Goal: Task Accomplishment & Management: Complete application form

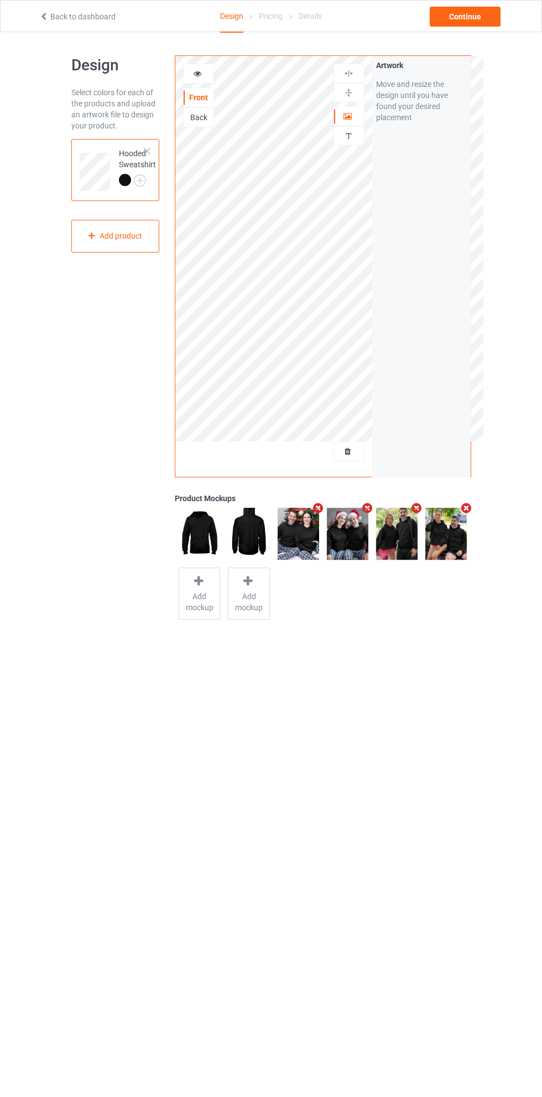
click at [347, 446] on div at bounding box center [349, 451] width 30 height 11
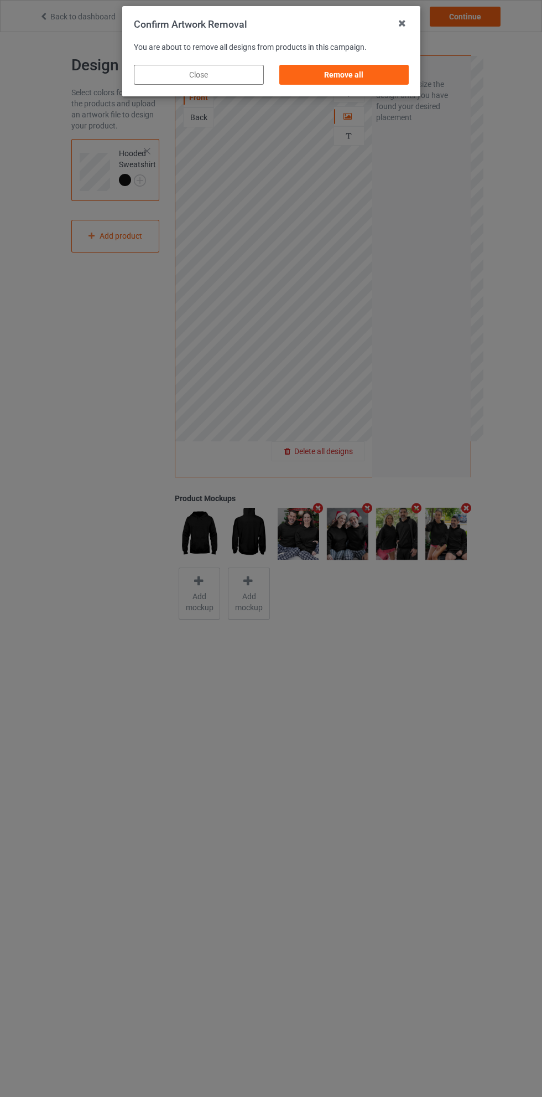
click at [378, 81] on div "Remove all" at bounding box center [344, 75] width 130 height 20
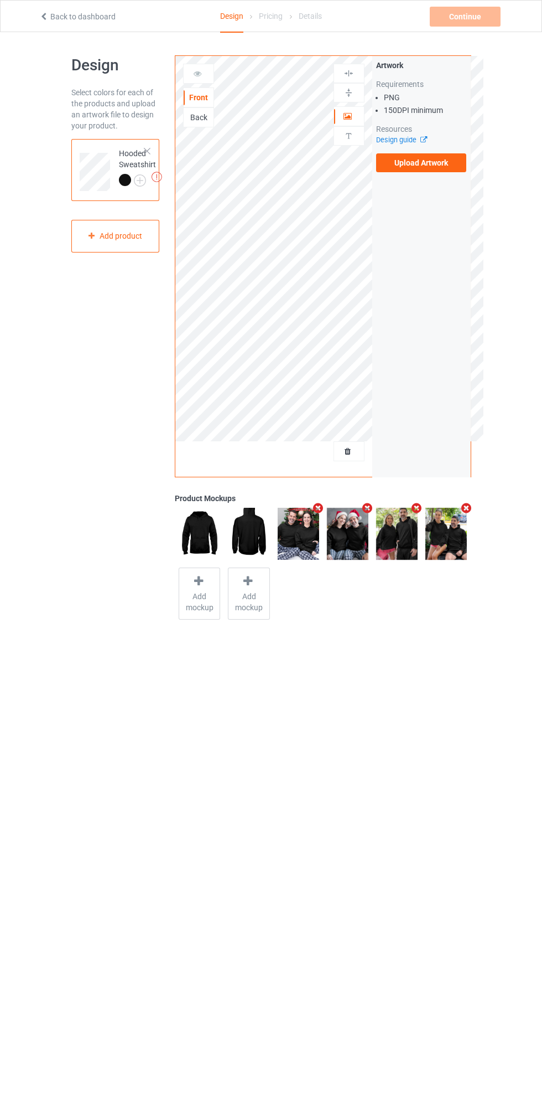
click at [439, 168] on label "Upload Artwork" at bounding box center [421, 162] width 91 height 19
click at [0, 0] on input "Upload Artwork" at bounding box center [0, 0] width 0 height 0
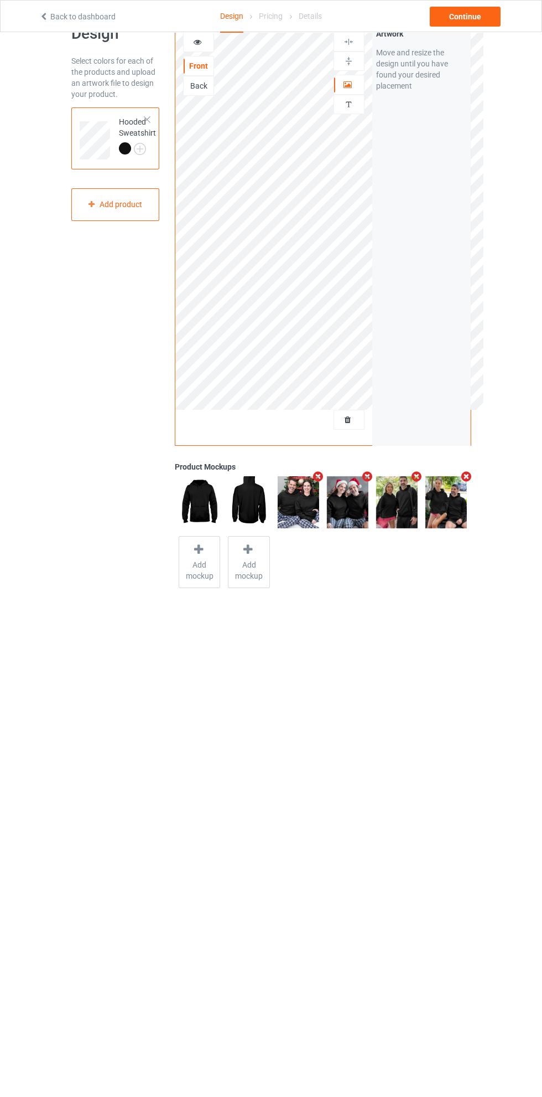
click at [202, 80] on div "Back" at bounding box center [199, 85] width 30 height 11
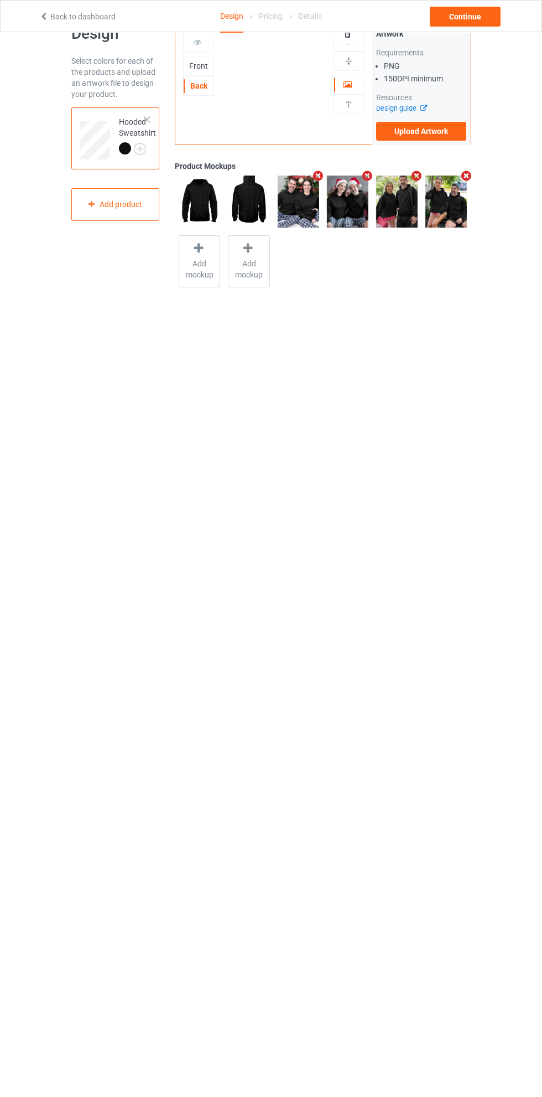
click at [446, 138] on label "Upload Artwork" at bounding box center [421, 131] width 91 height 19
click at [0, 0] on input "Upload Artwork" at bounding box center [0, 0] width 0 height 0
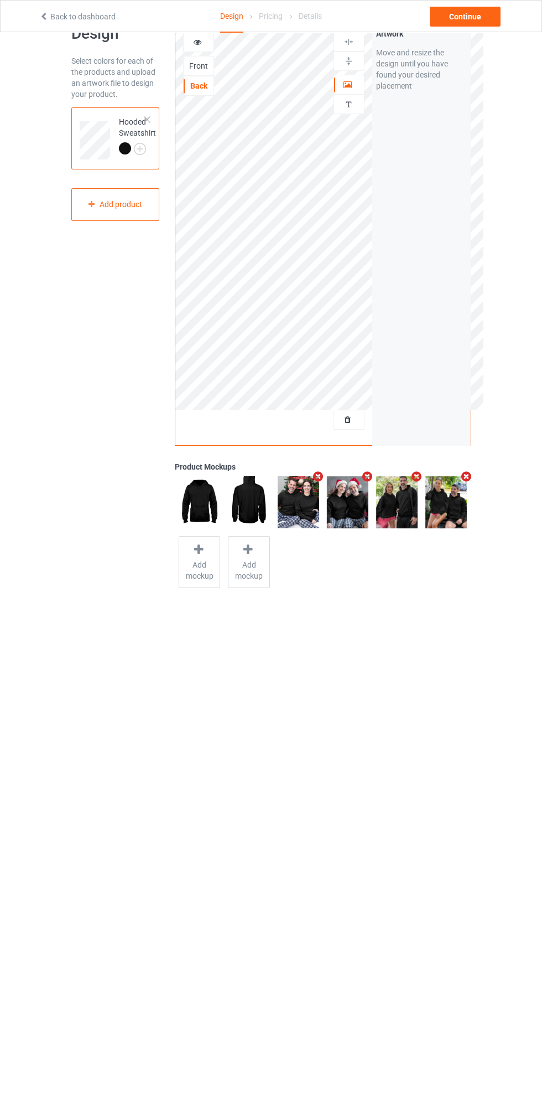
click at [205, 41] on div at bounding box center [199, 42] width 30 height 11
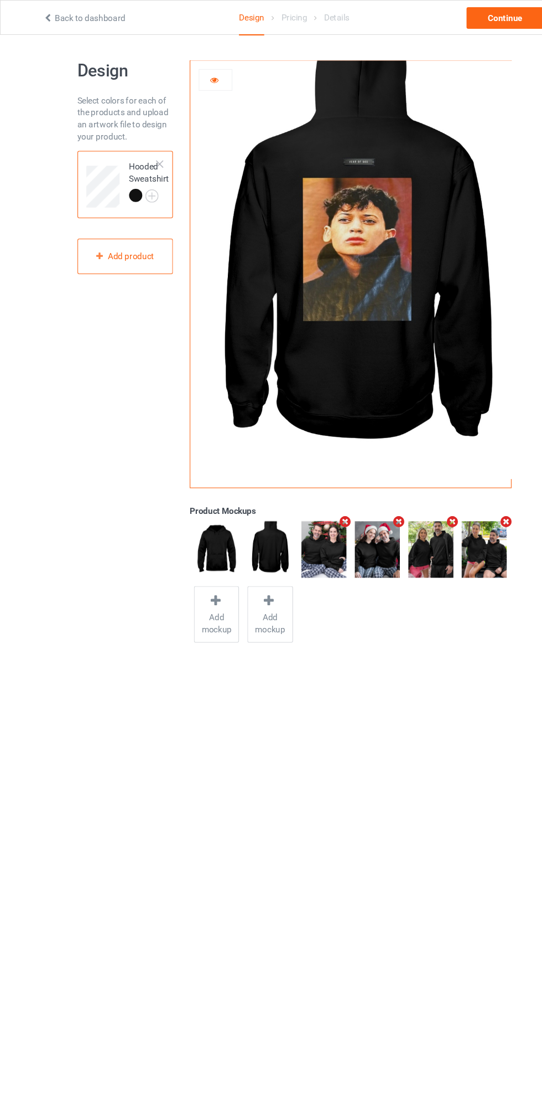
click at [210, 73] on div at bounding box center [199, 73] width 30 height 11
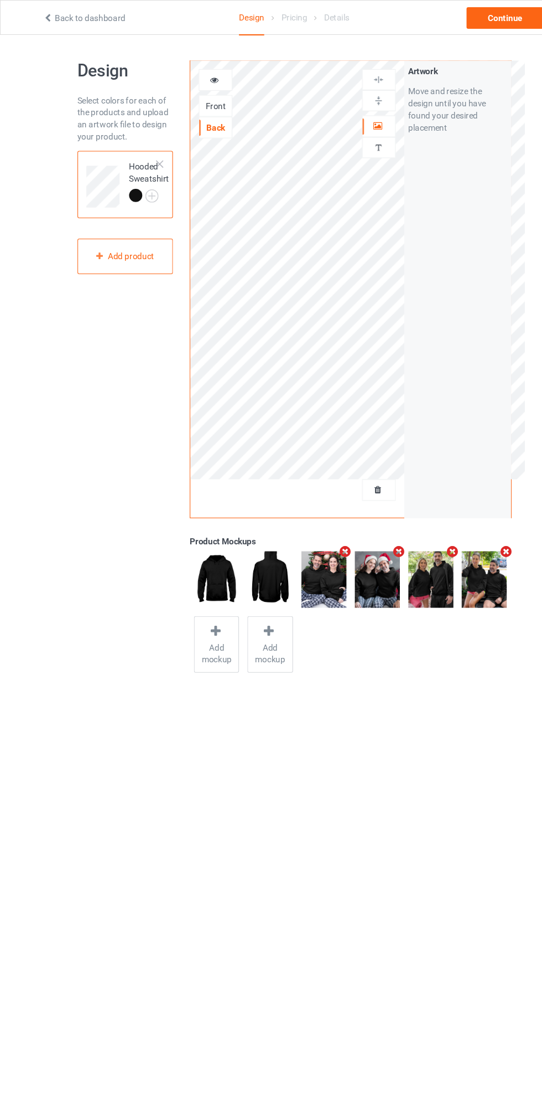
click at [213, 96] on div "Front" at bounding box center [199, 97] width 30 height 11
click at [198, 72] on icon at bounding box center [197, 72] width 9 height 8
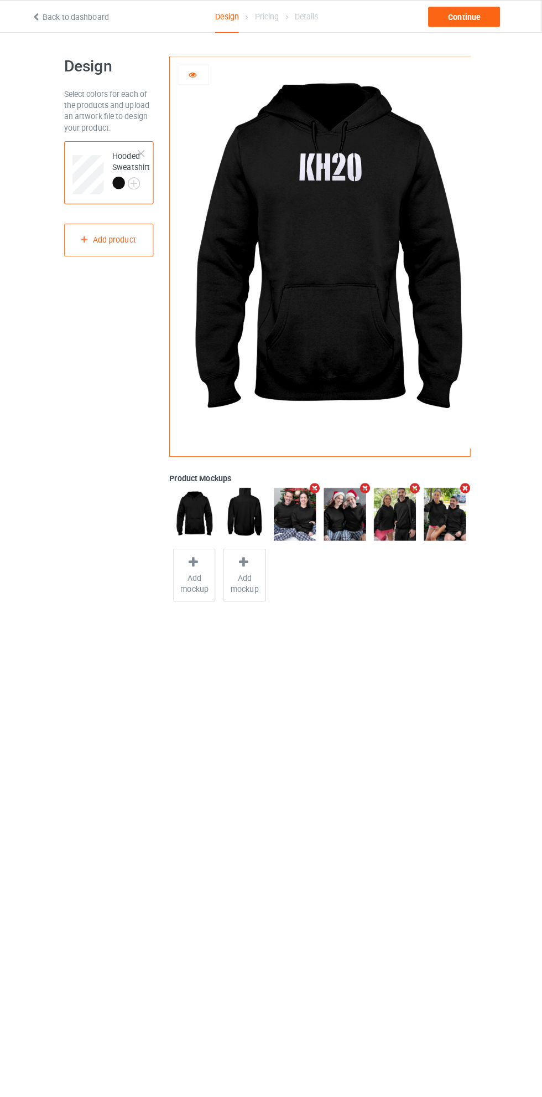
scroll to position [1, 0]
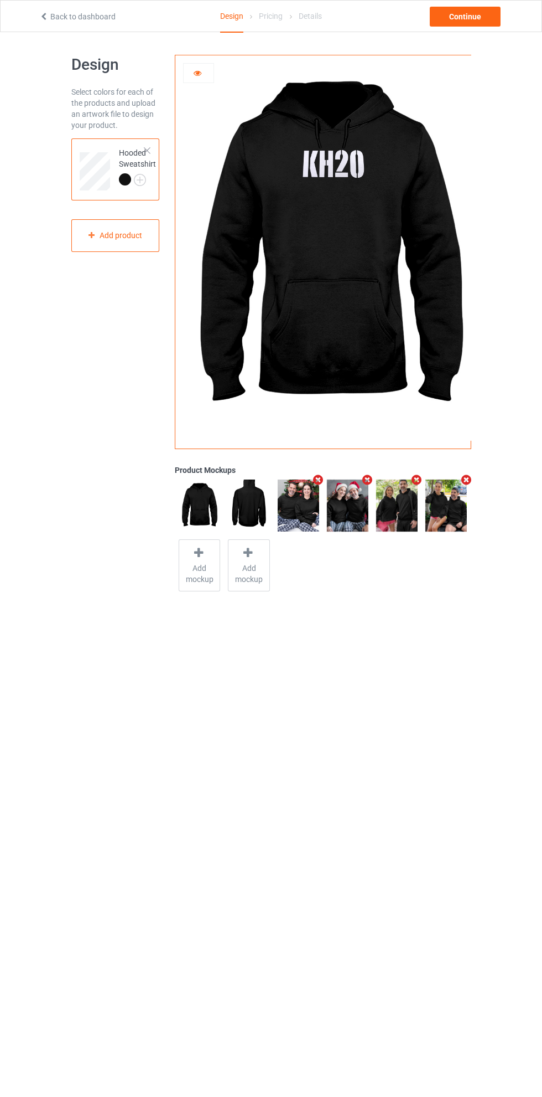
click at [198, 71] on icon at bounding box center [197, 72] width 9 height 8
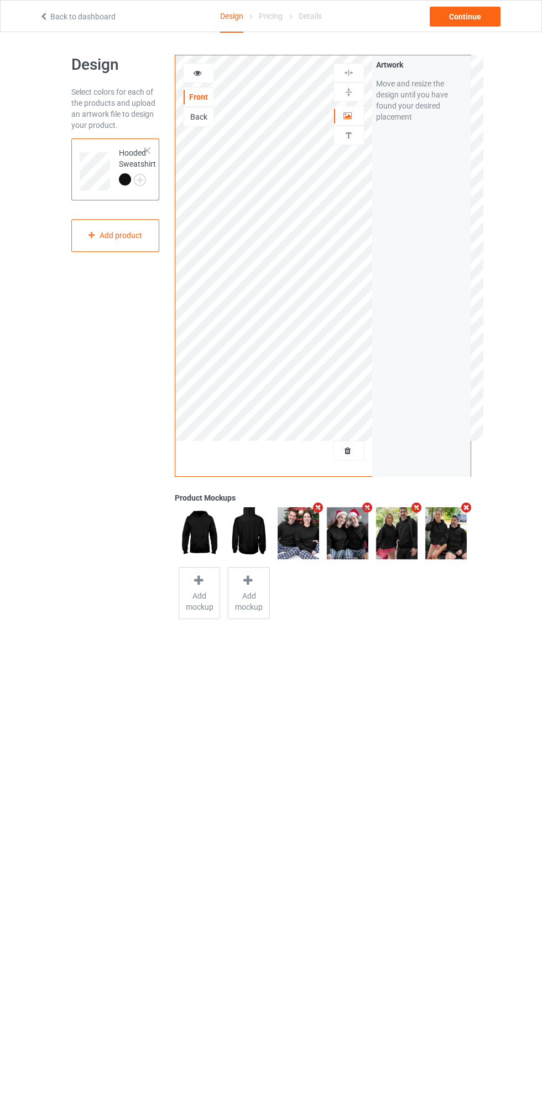
click at [353, 114] on div at bounding box center [349, 115] width 30 height 11
click at [358, 76] on div at bounding box center [349, 73] width 30 height 11
click at [319, 510] on icon "Remove mockup" at bounding box center [319, 508] width 14 height 12
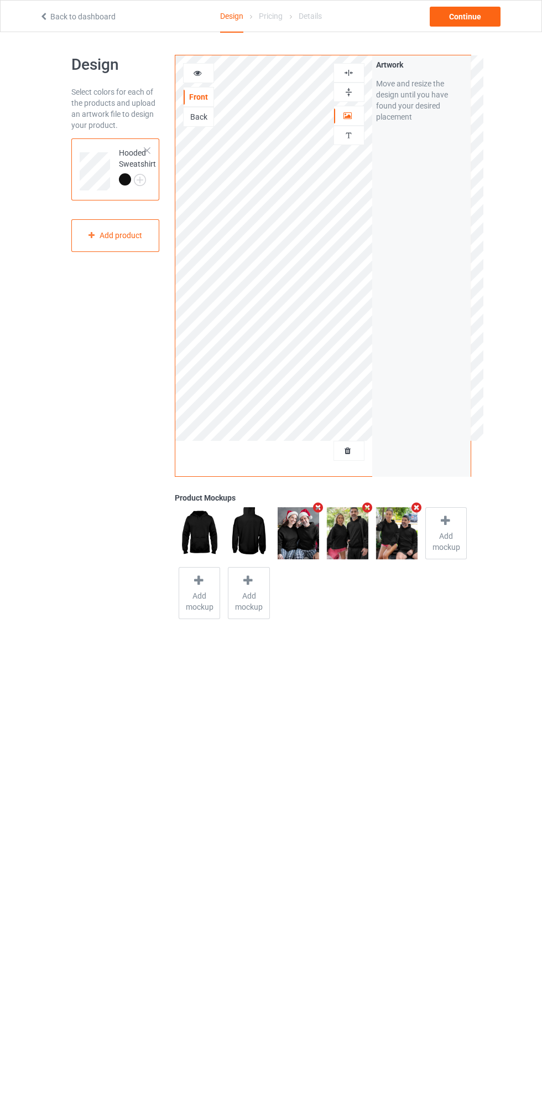
click at [367, 507] on icon "Remove mockup" at bounding box center [368, 508] width 14 height 12
click at [394, 529] on div at bounding box center [397, 522] width 15 height 16
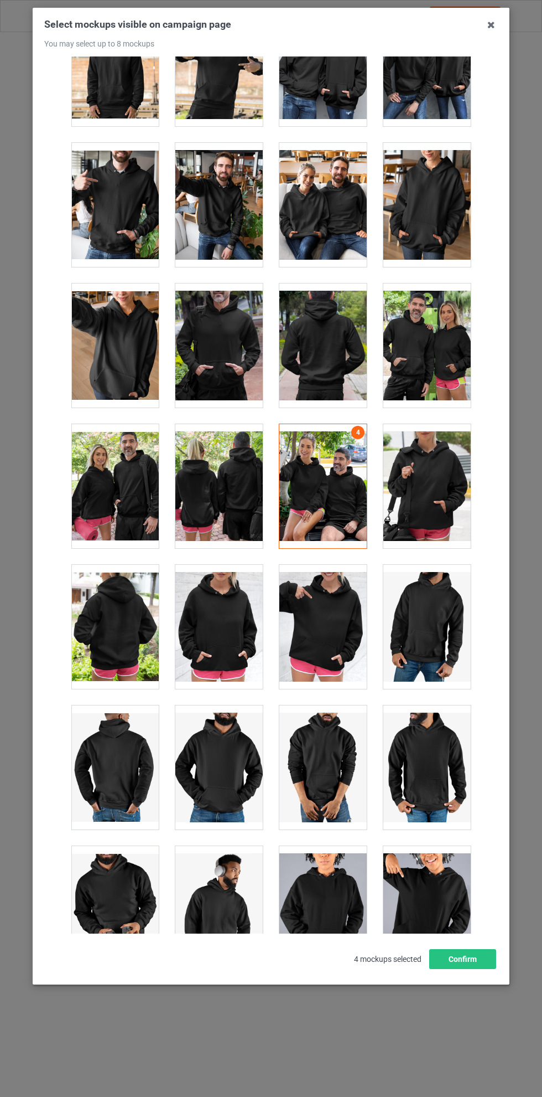
scroll to position [8655, 0]
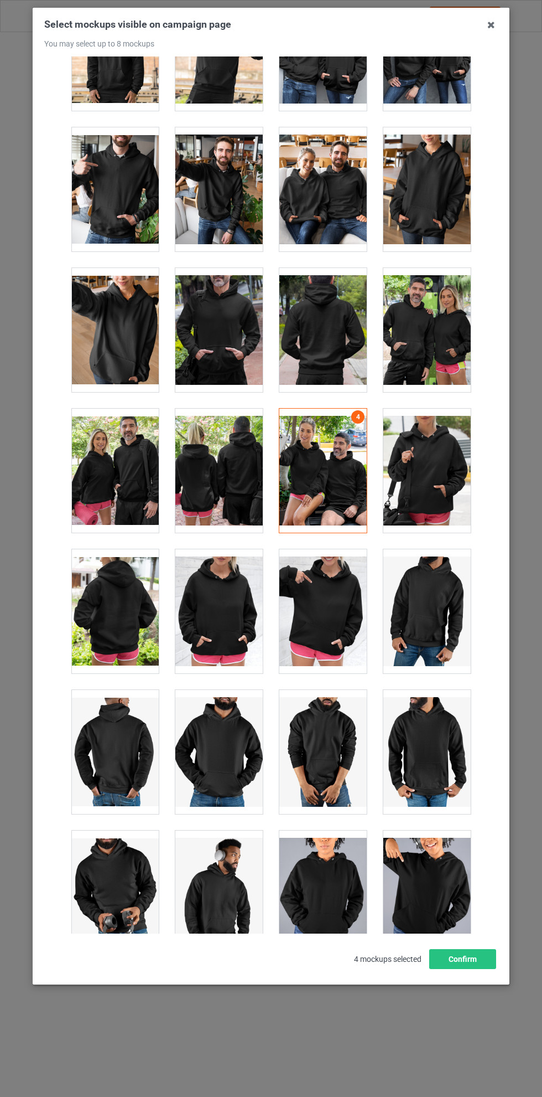
click at [319, 596] on div at bounding box center [323, 611] width 87 height 124
click at [221, 735] on div at bounding box center [218, 752] width 87 height 124
click at [490, 30] on icon at bounding box center [492, 25] width 18 height 18
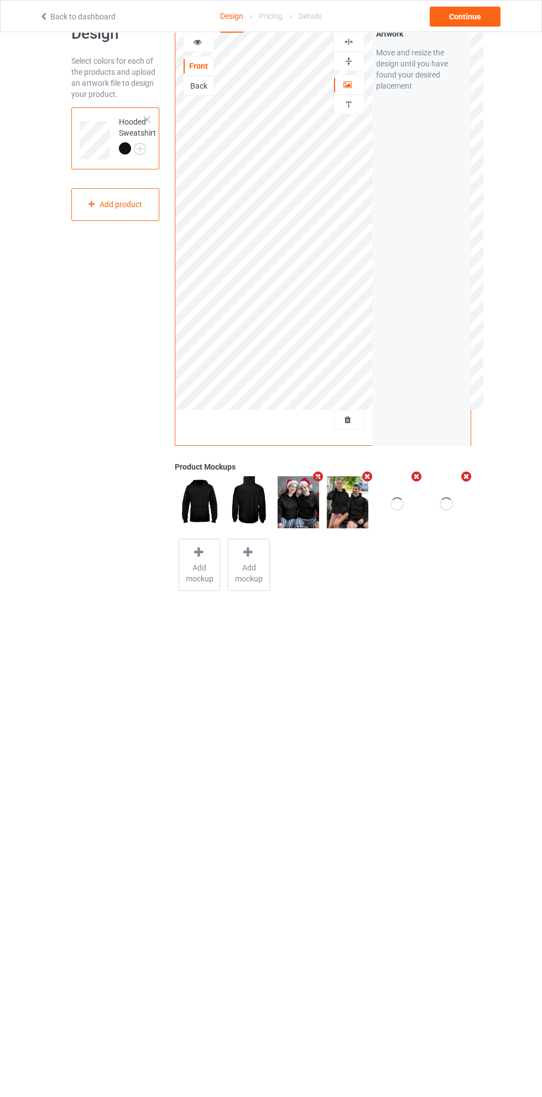
click at [204, 575] on span "Add mockup" at bounding box center [199, 573] width 40 height 22
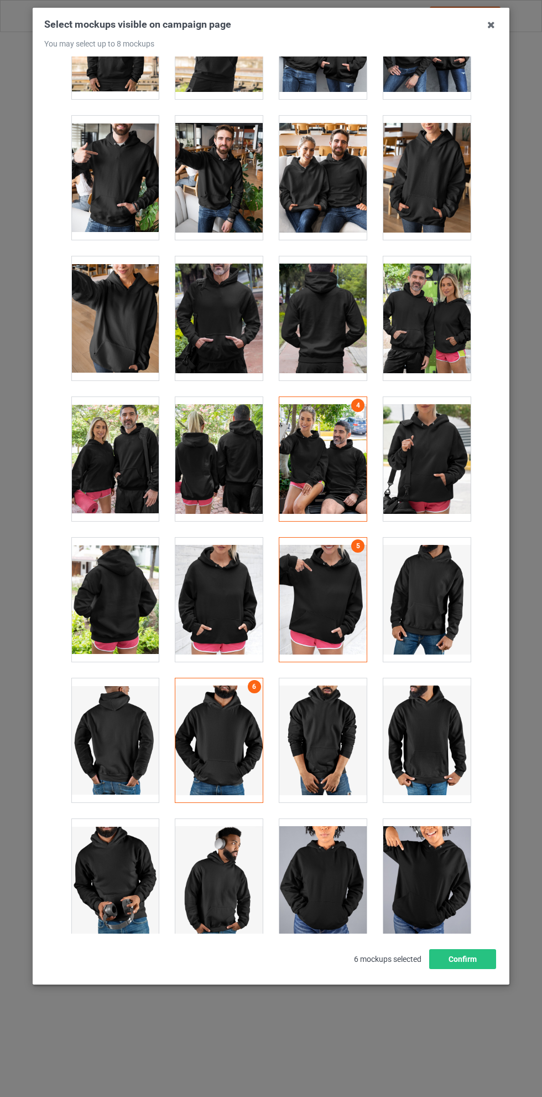
scroll to position [8671, 0]
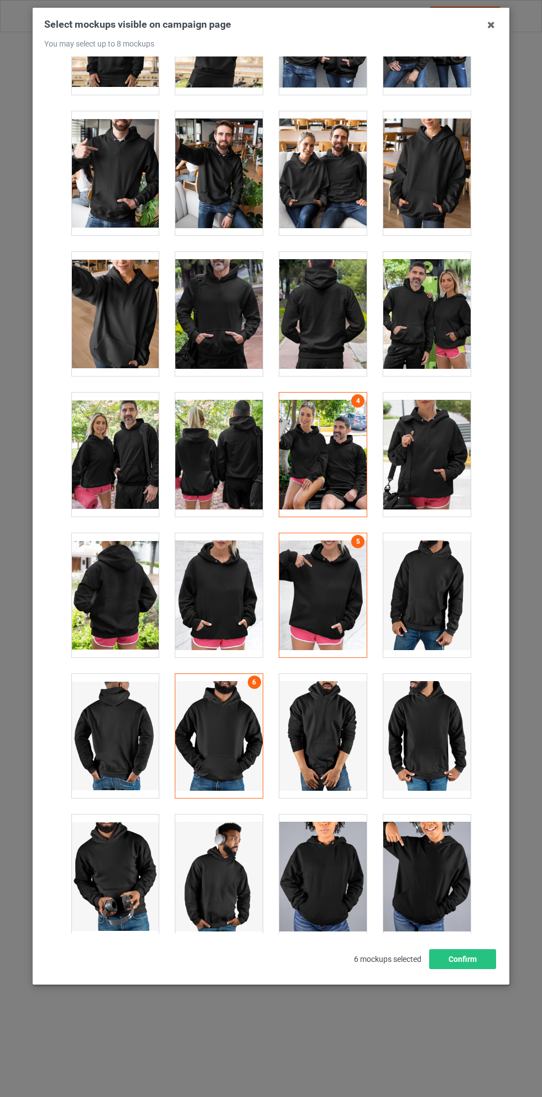
click at [338, 573] on div at bounding box center [323, 595] width 87 height 124
click at [206, 707] on div at bounding box center [218, 736] width 87 height 124
click at [208, 440] on div at bounding box center [218, 454] width 87 height 124
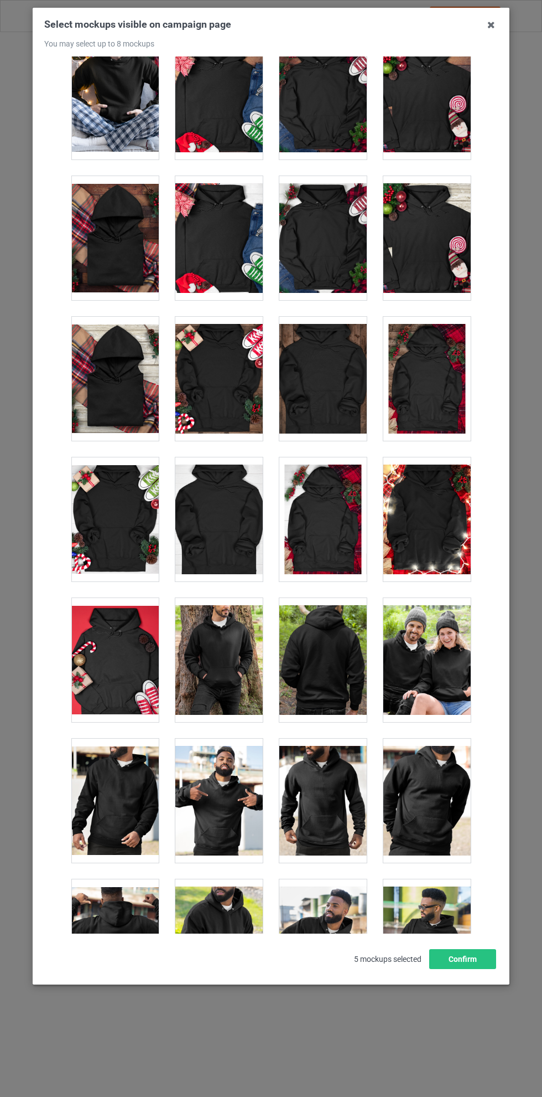
scroll to position [7621, 0]
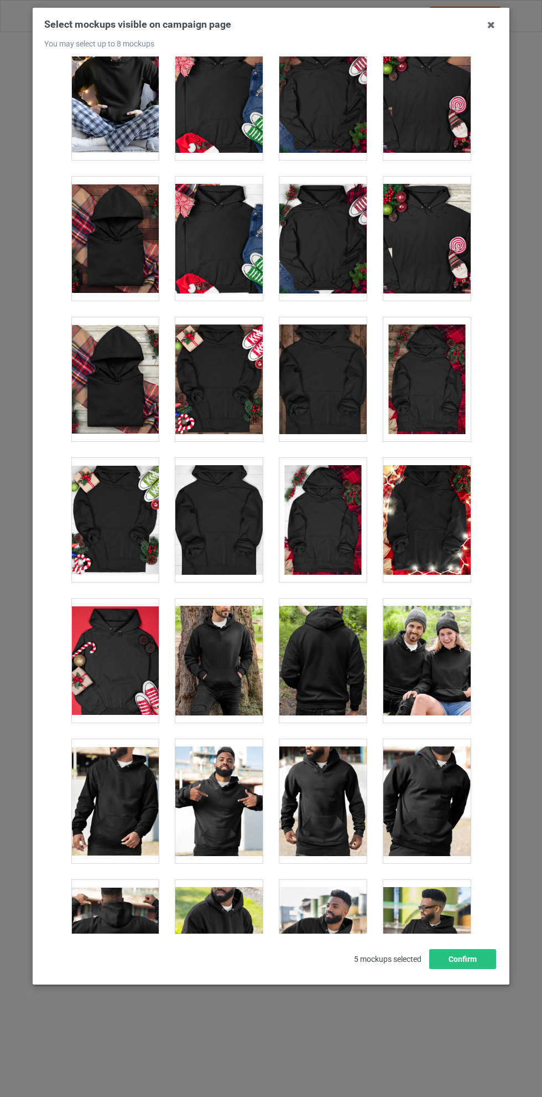
click at [492, 25] on icon at bounding box center [492, 25] width 18 height 18
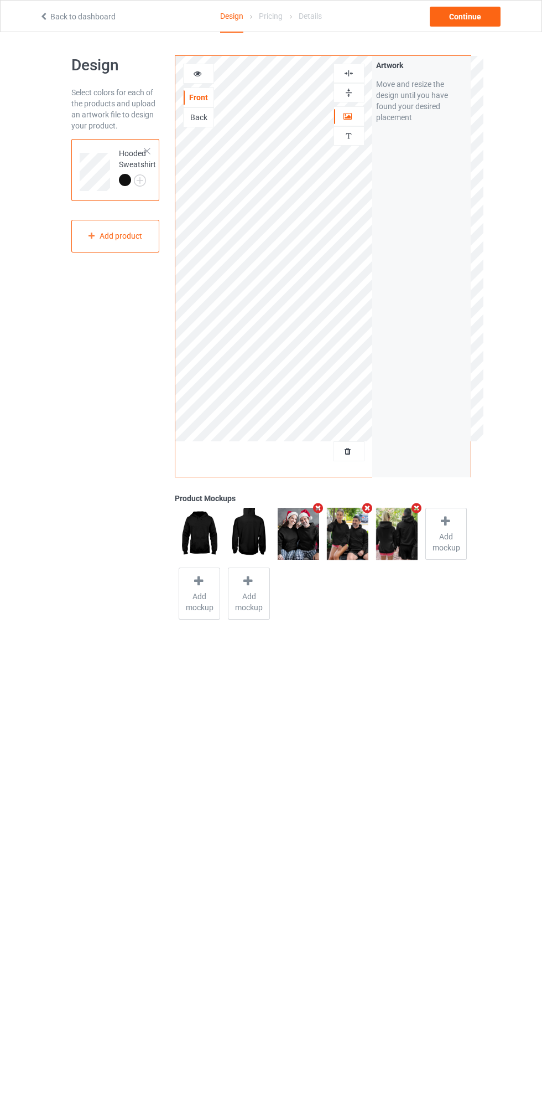
click at [317, 508] on icon "Remove mockup" at bounding box center [319, 508] width 14 height 12
click at [318, 508] on icon "Remove mockup" at bounding box center [319, 508] width 14 height 12
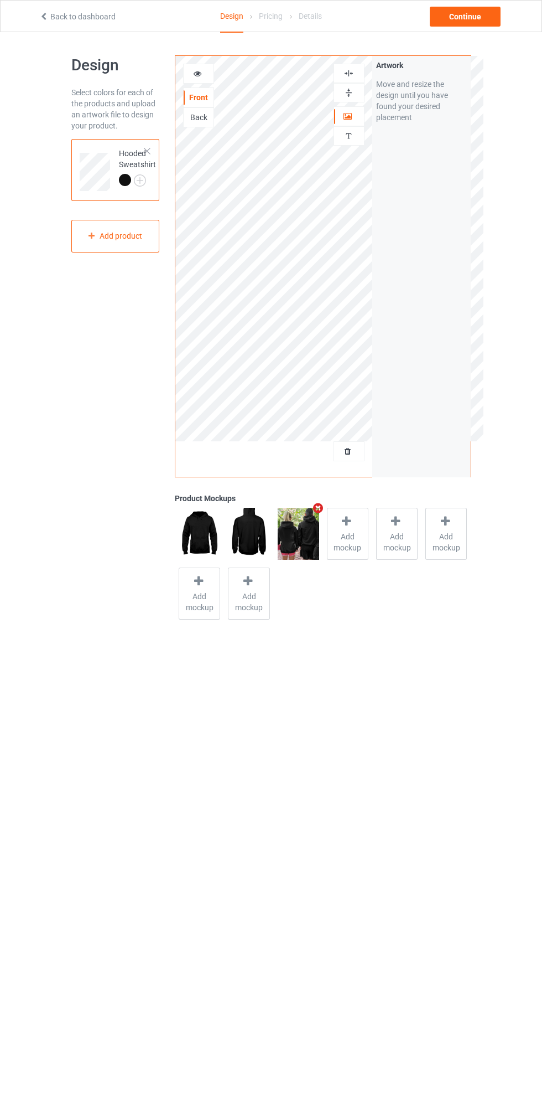
click at [343, 532] on span "Add mockup" at bounding box center [348, 542] width 40 height 22
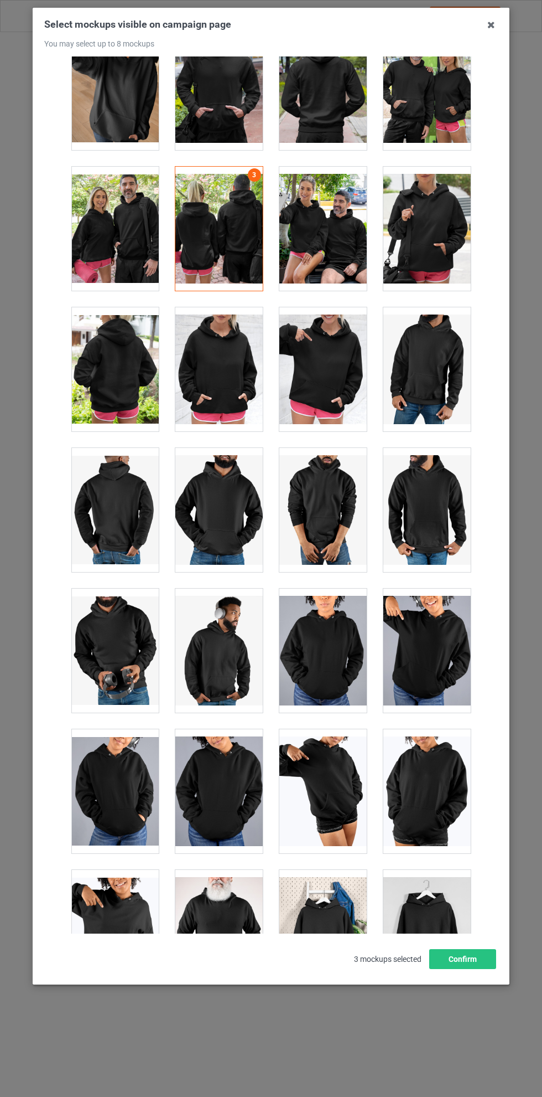
scroll to position [32, 0]
click at [333, 224] on div at bounding box center [323, 229] width 87 height 124
click at [333, 225] on div at bounding box center [323, 229] width 87 height 124
click at [125, 227] on div at bounding box center [114, 229] width 87 height 124
click at [117, 358] on div at bounding box center [114, 369] width 87 height 124
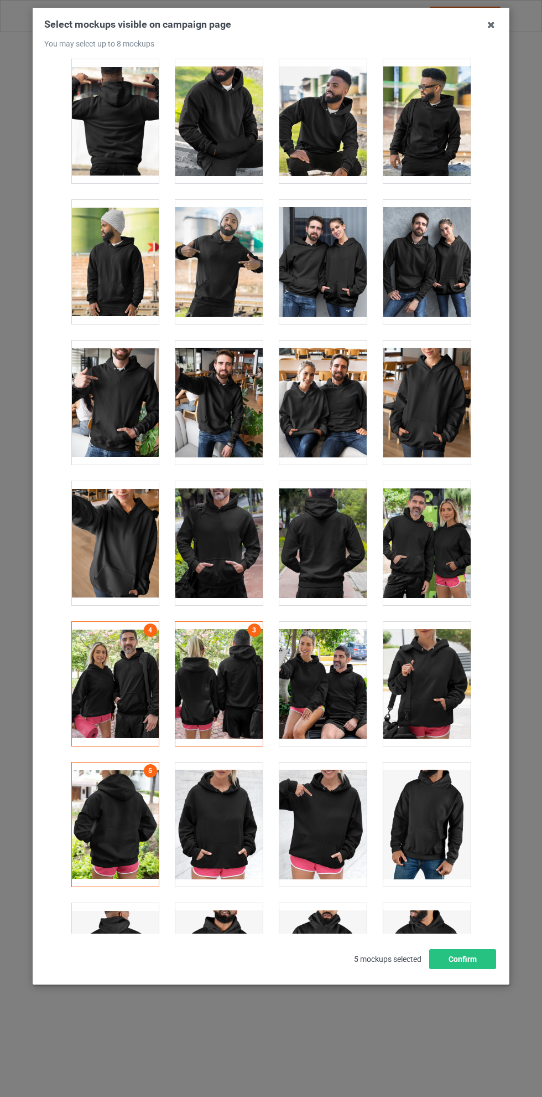
scroll to position [8441, 0]
click at [468, 969] on button "Confirm" at bounding box center [463, 959] width 67 height 20
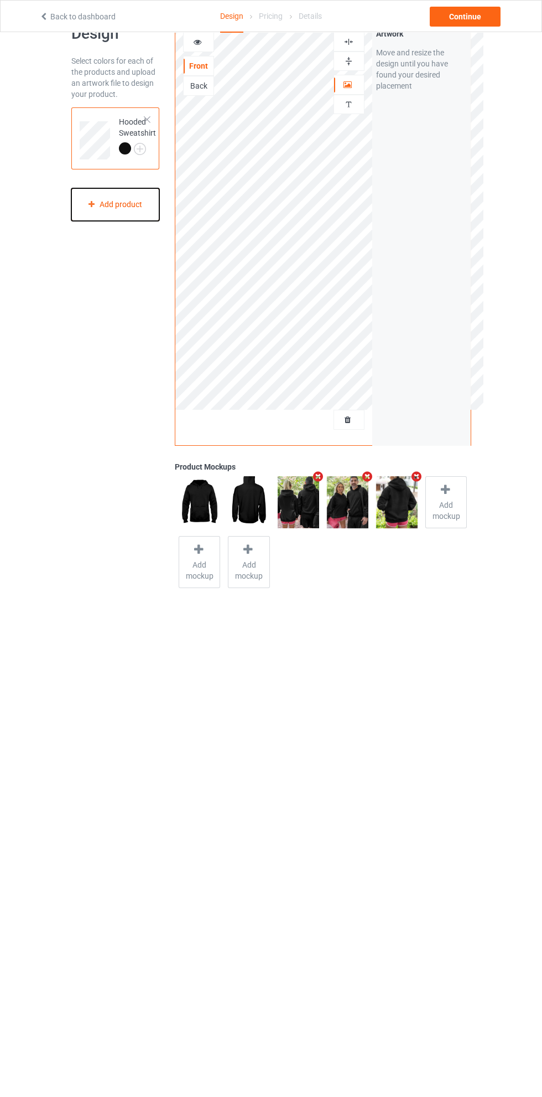
click at [119, 202] on div "Add product" at bounding box center [115, 204] width 89 height 33
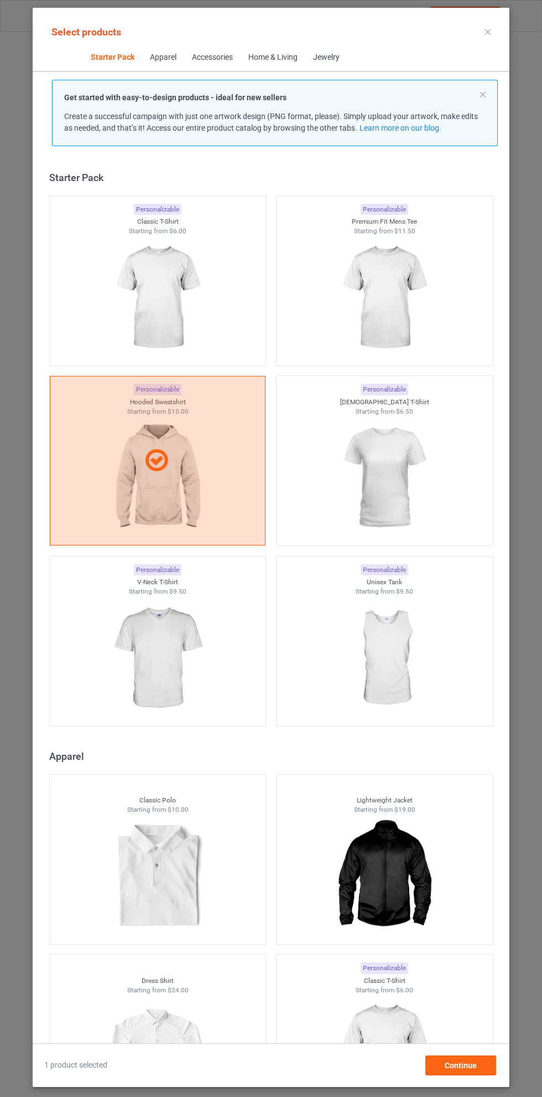
scroll to position [14, 0]
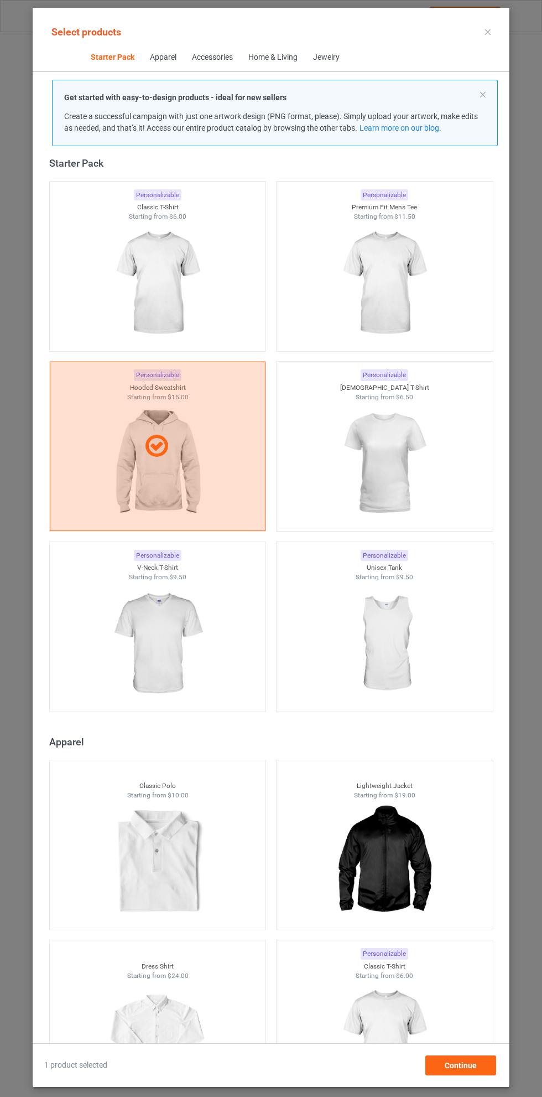
click at [167, 256] on img at bounding box center [157, 283] width 99 height 124
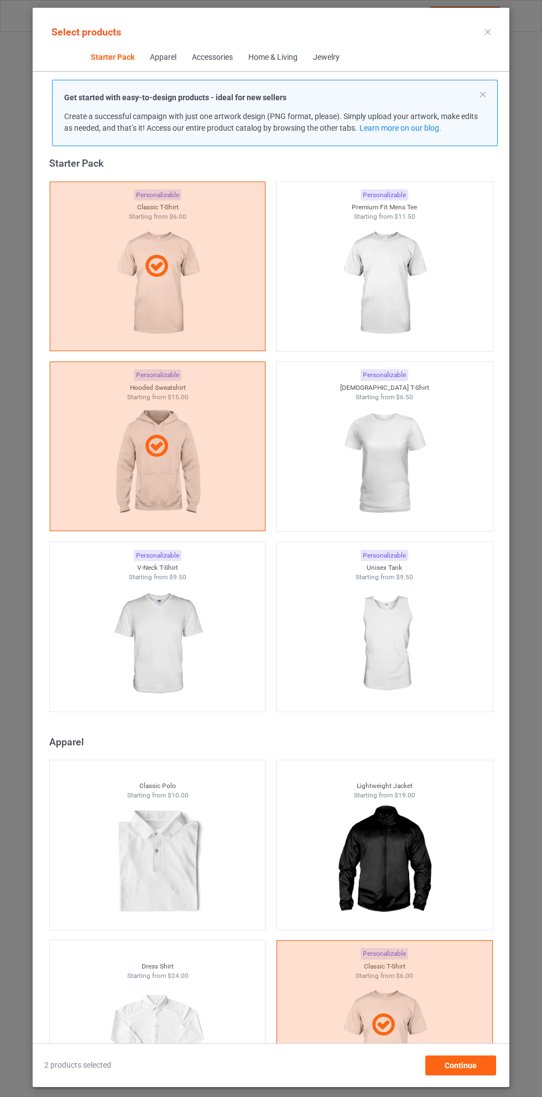
click at [396, 274] on img at bounding box center [384, 283] width 99 height 124
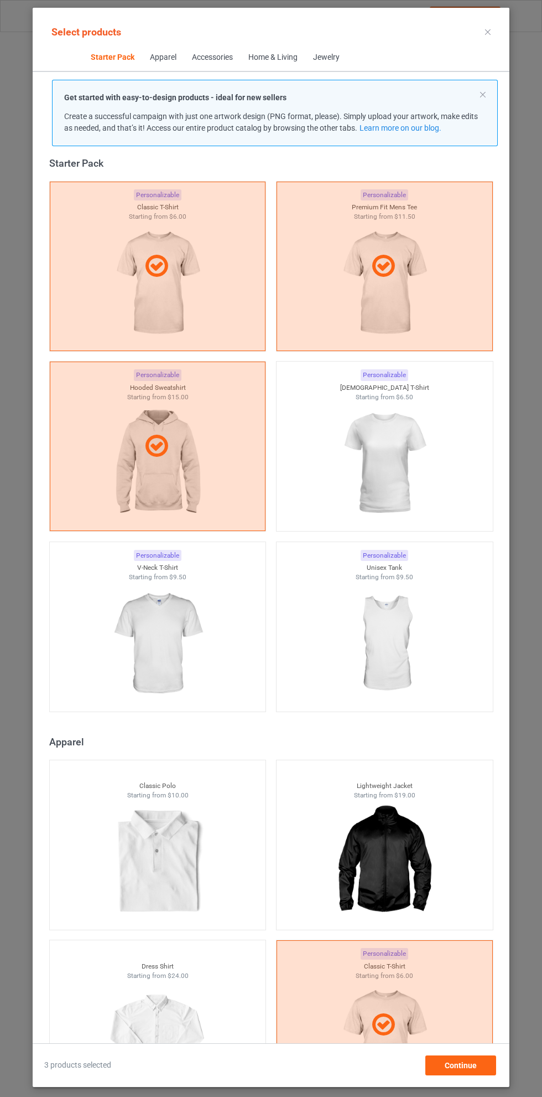
click at [488, 32] on icon at bounding box center [488, 32] width 6 height 6
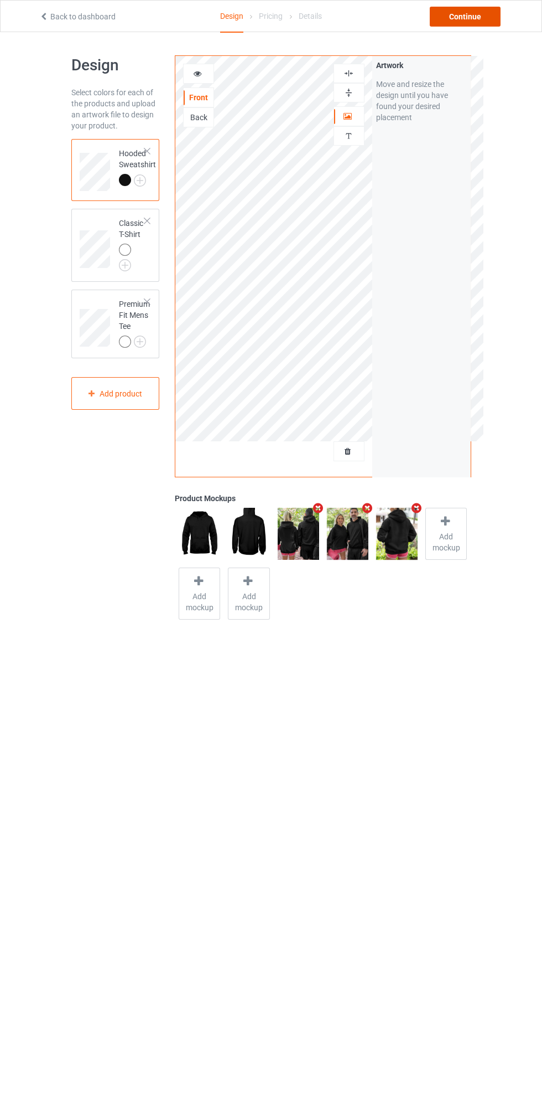
click at [472, 26] on div "Continue" at bounding box center [465, 17] width 71 height 20
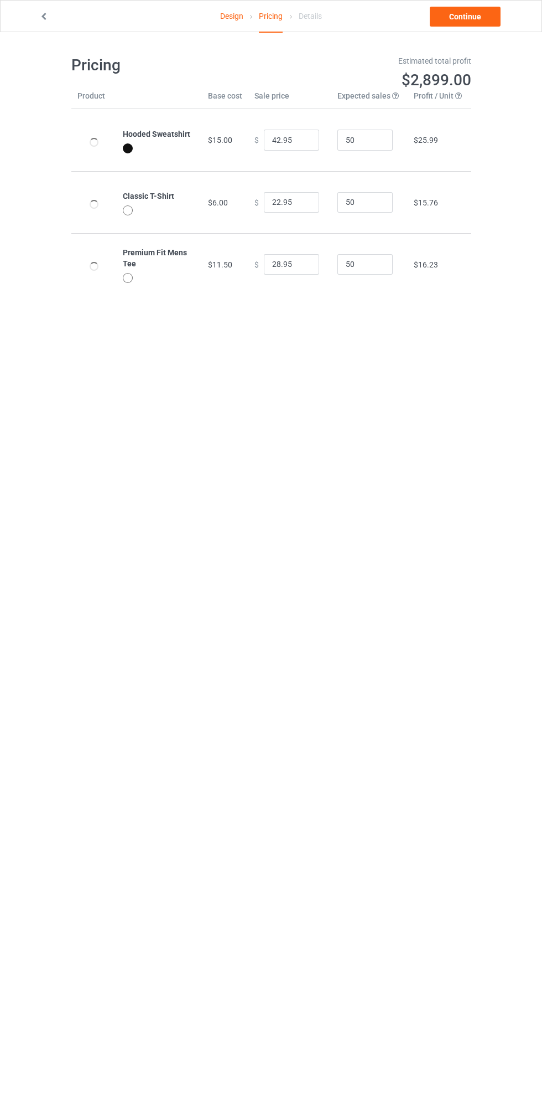
type input "46.95"
type input "26.95"
type input "32.95"
click at [231, 15] on link "Design" at bounding box center [231, 16] width 23 height 31
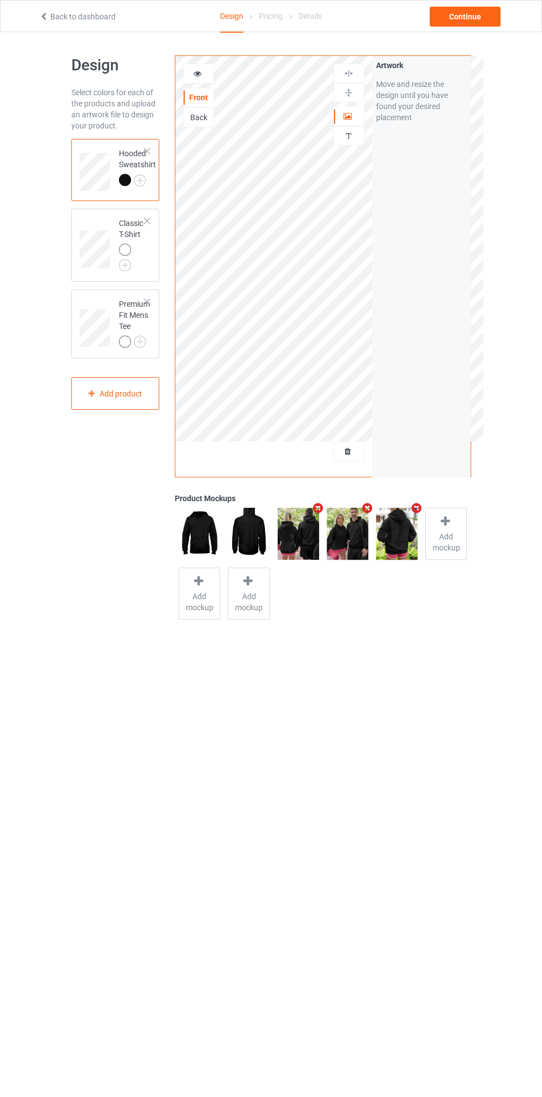
click at [0, 0] on img at bounding box center [0, 0] width 0 height 0
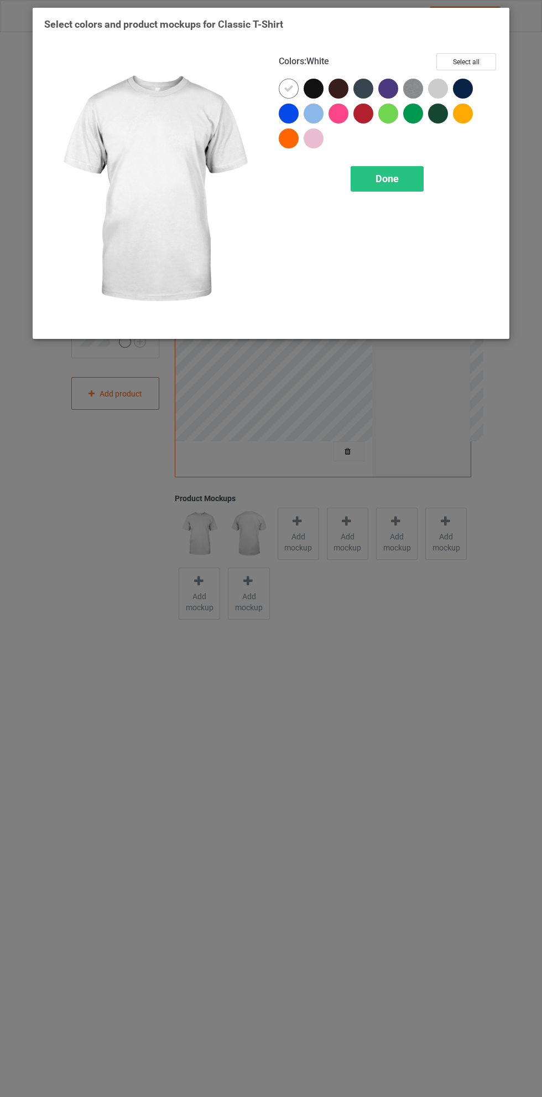
click at [319, 79] on div at bounding box center [316, 91] width 25 height 25
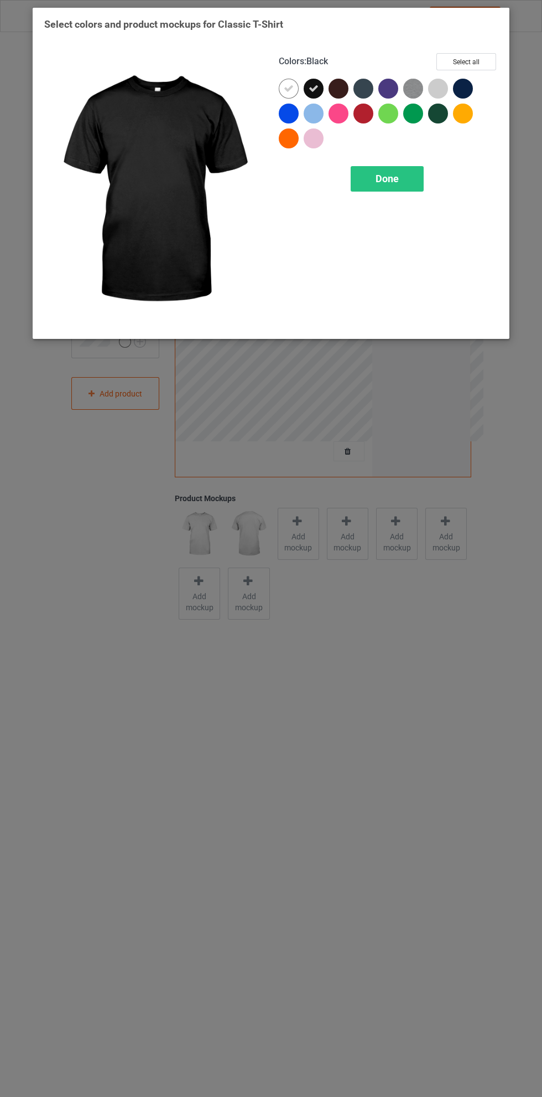
click at [289, 88] on icon at bounding box center [289, 89] width 10 height 10
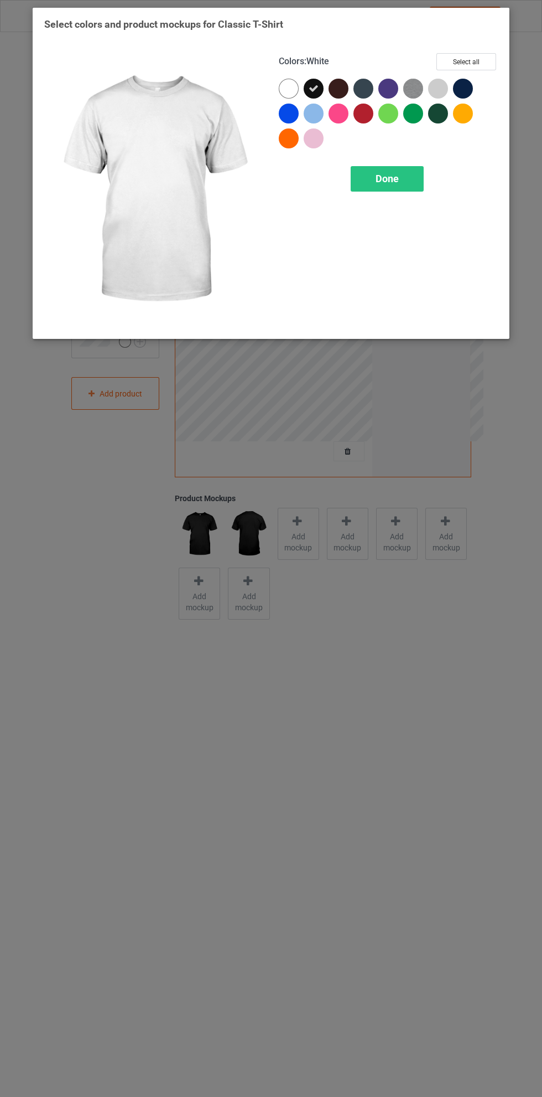
click at [401, 179] on div "Done" at bounding box center [387, 178] width 73 height 25
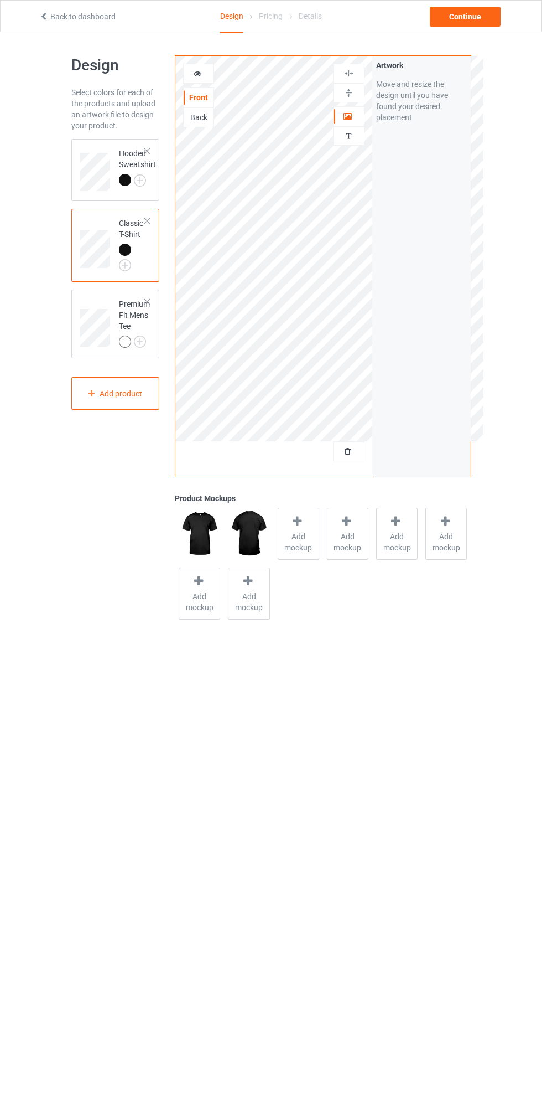
click at [0, 0] on img at bounding box center [0, 0] width 0 height 0
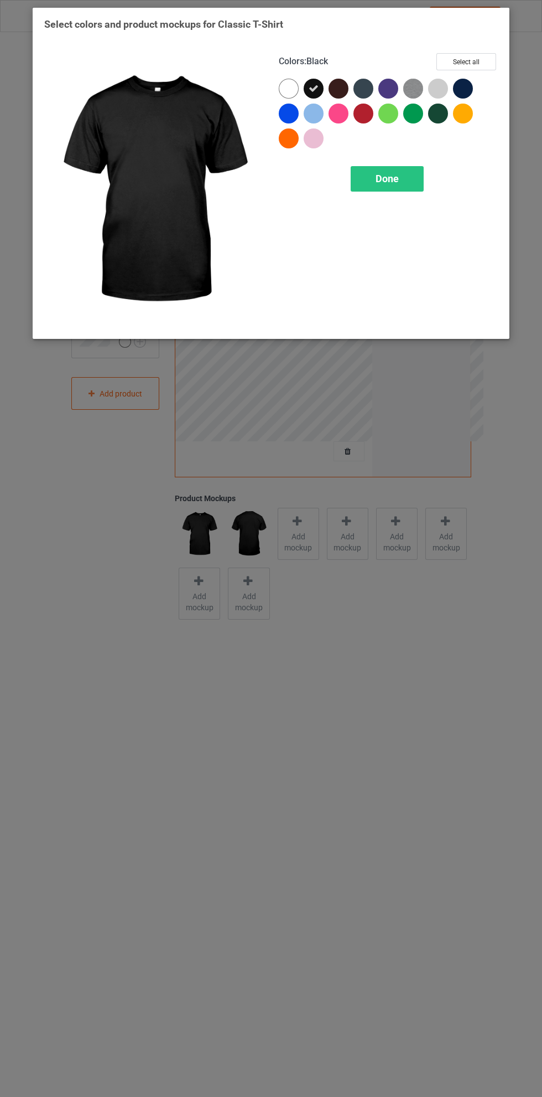
click at [405, 172] on div "Done" at bounding box center [387, 178] width 73 height 25
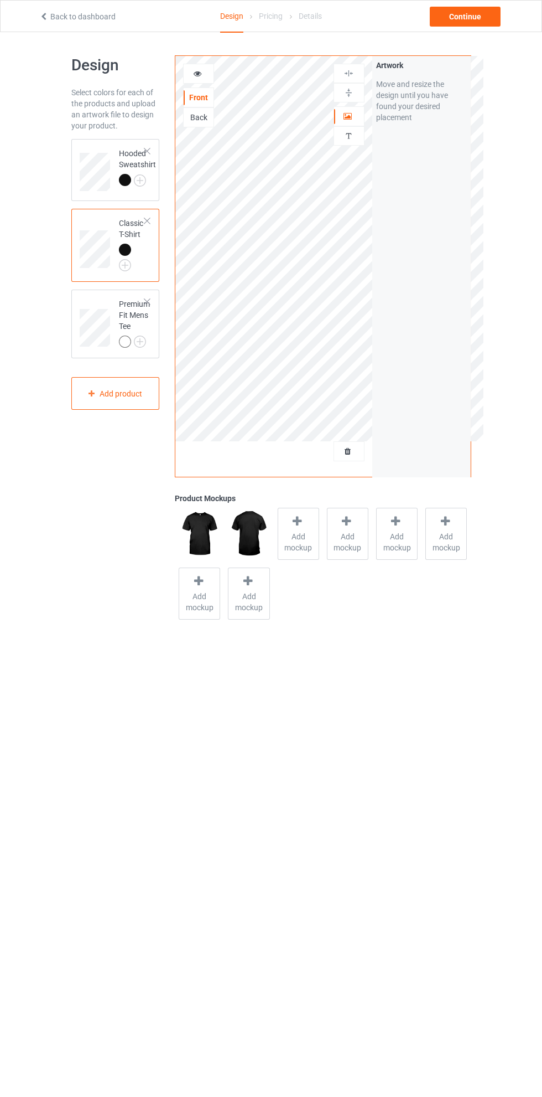
click at [0, 0] on img at bounding box center [0, 0] width 0 height 0
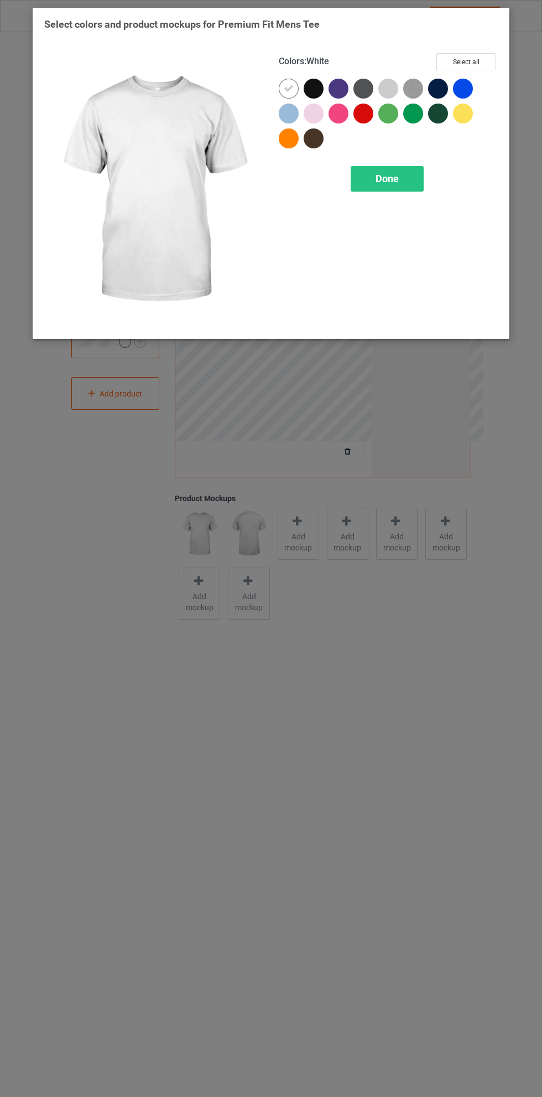
click at [318, 92] on div at bounding box center [314, 89] width 20 height 20
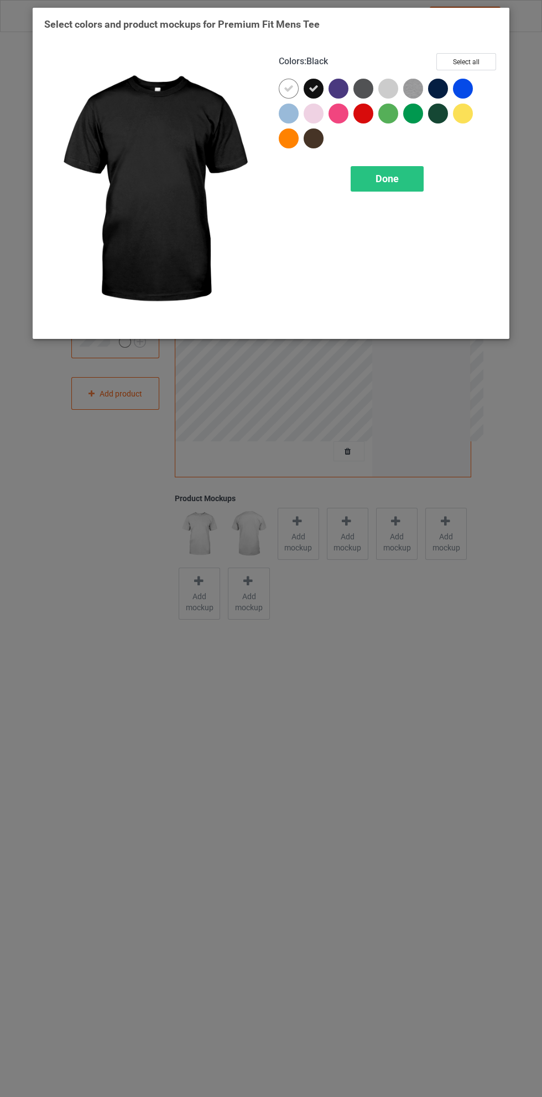
click at [285, 84] on icon at bounding box center [289, 89] width 10 height 10
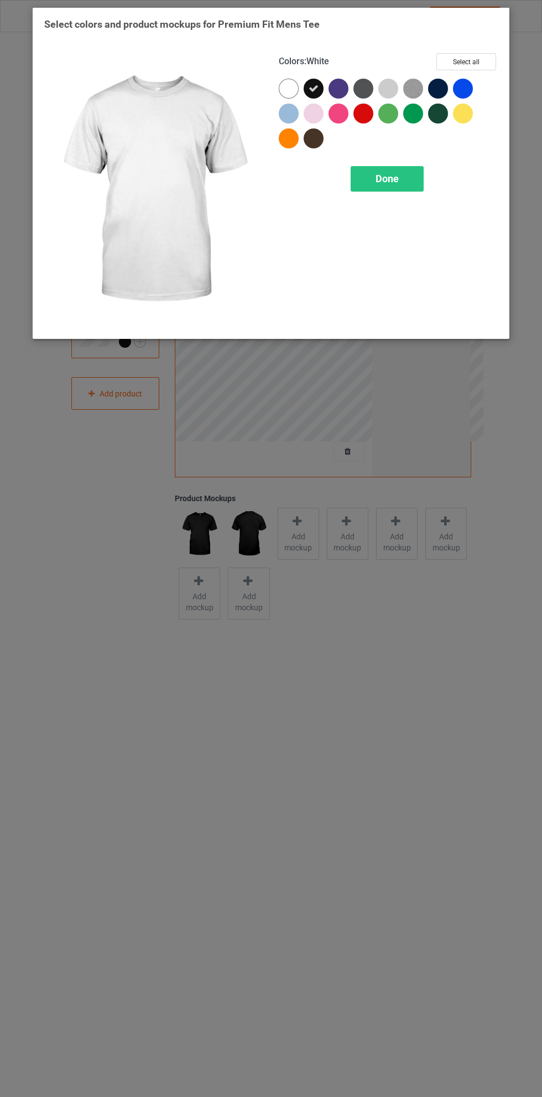
click at [401, 170] on div "Done" at bounding box center [387, 178] width 73 height 25
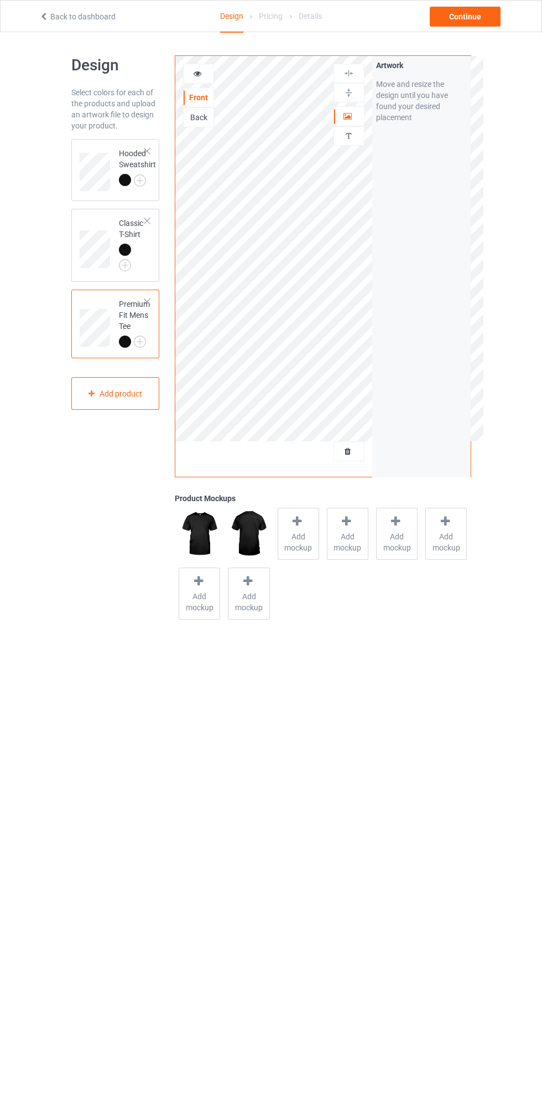
click at [100, 211] on div "Classic T-Shirt" at bounding box center [115, 245] width 89 height 73
click at [302, 523] on icon at bounding box center [298, 521] width 14 height 12
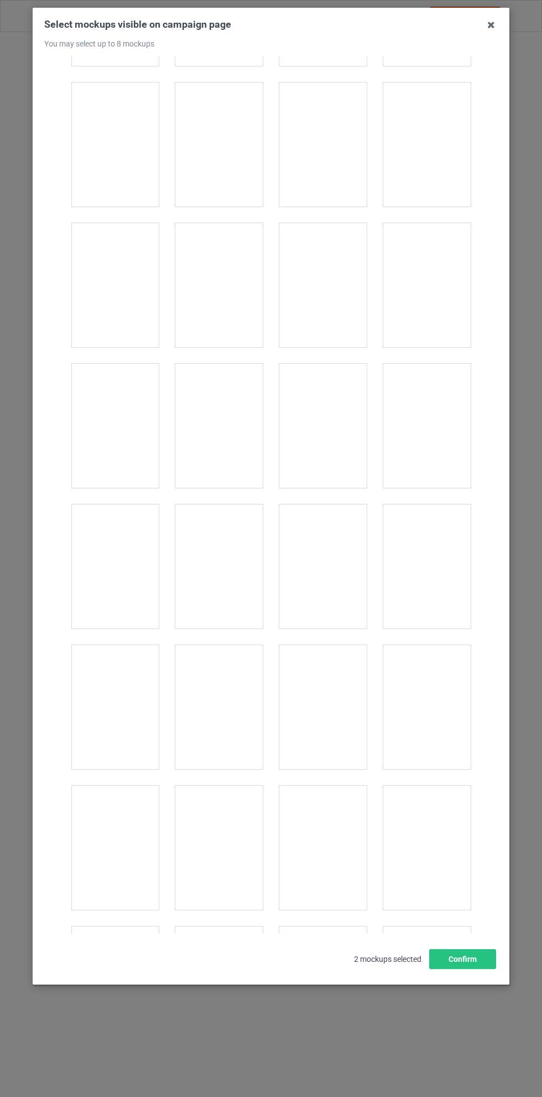
scroll to position [12078, 0]
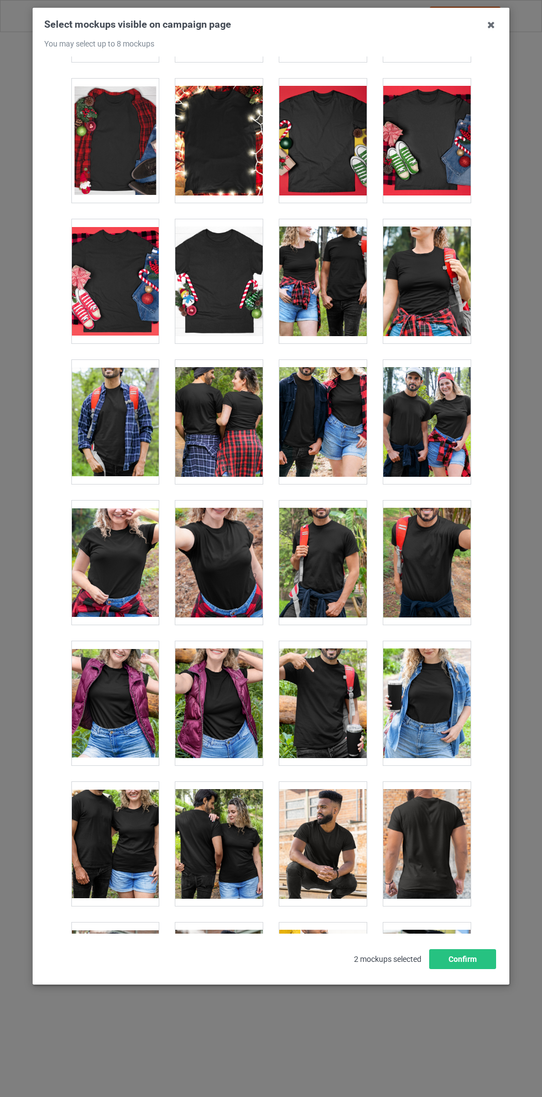
click at [206, 416] on div at bounding box center [218, 422] width 87 height 124
click at [426, 401] on div at bounding box center [427, 422] width 87 height 124
click at [430, 286] on div at bounding box center [427, 281] width 87 height 124
click at [464, 969] on button "Confirm" at bounding box center [463, 959] width 67 height 20
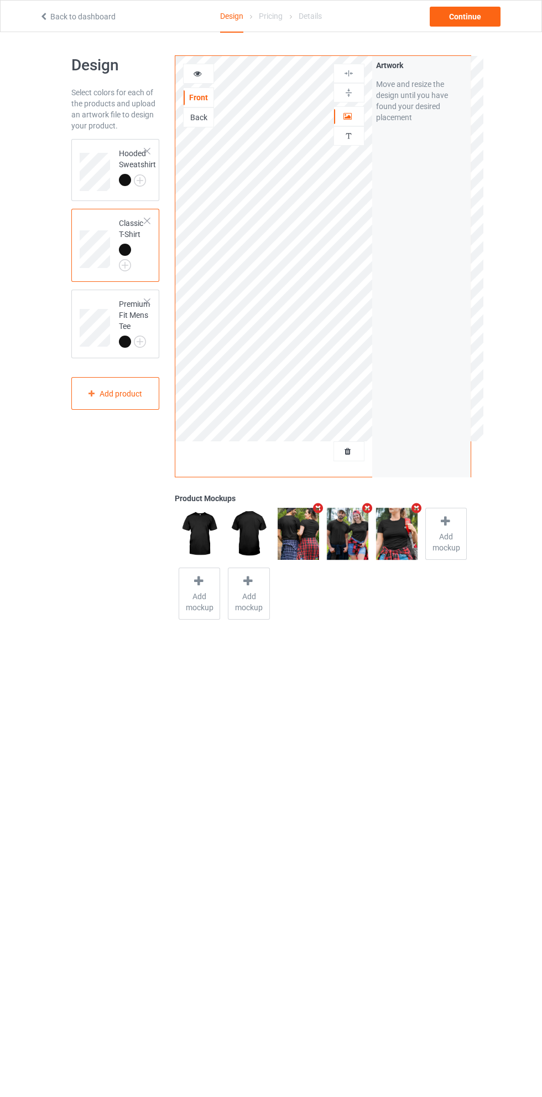
click at [479, 21] on div "Continue" at bounding box center [465, 17] width 71 height 20
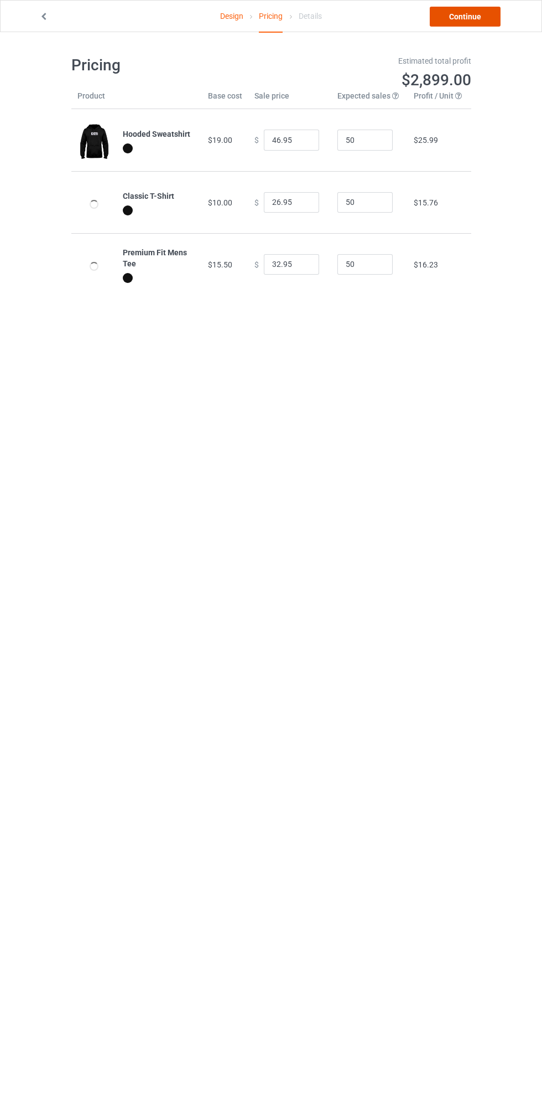
click at [479, 21] on link "Continue" at bounding box center [465, 17] width 71 height 20
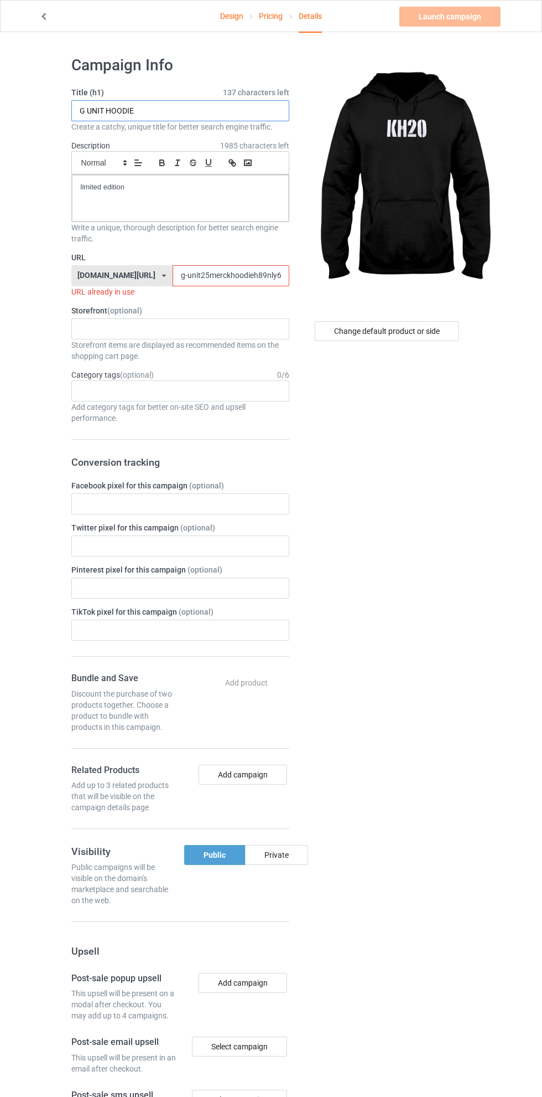
click at [213, 109] on input "G UNIT HOODIE" at bounding box center [180, 110] width 218 height 21
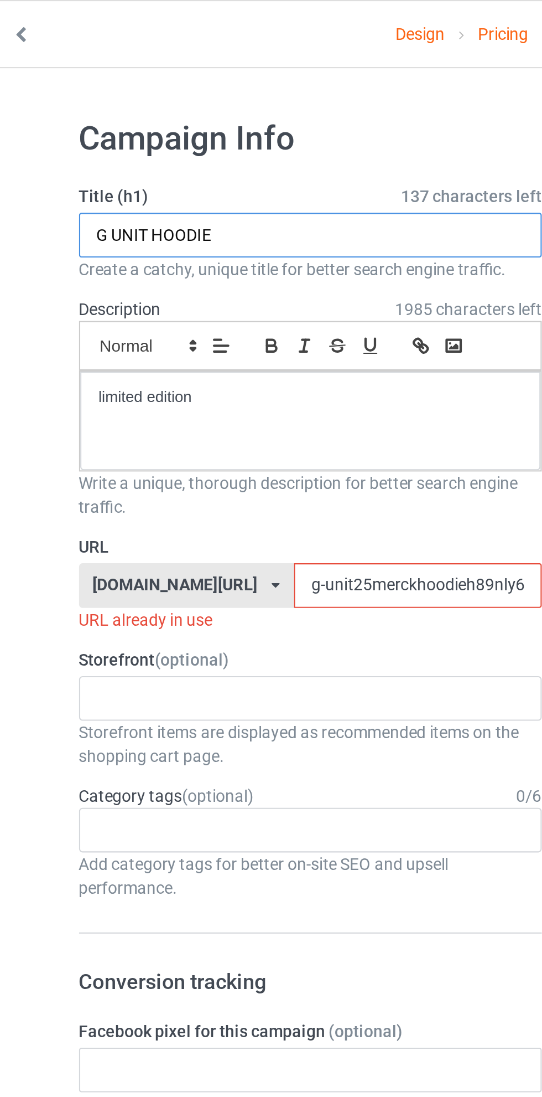
click at [106, 109] on input "G UNIT HOODIE" at bounding box center [180, 110] width 218 height 21
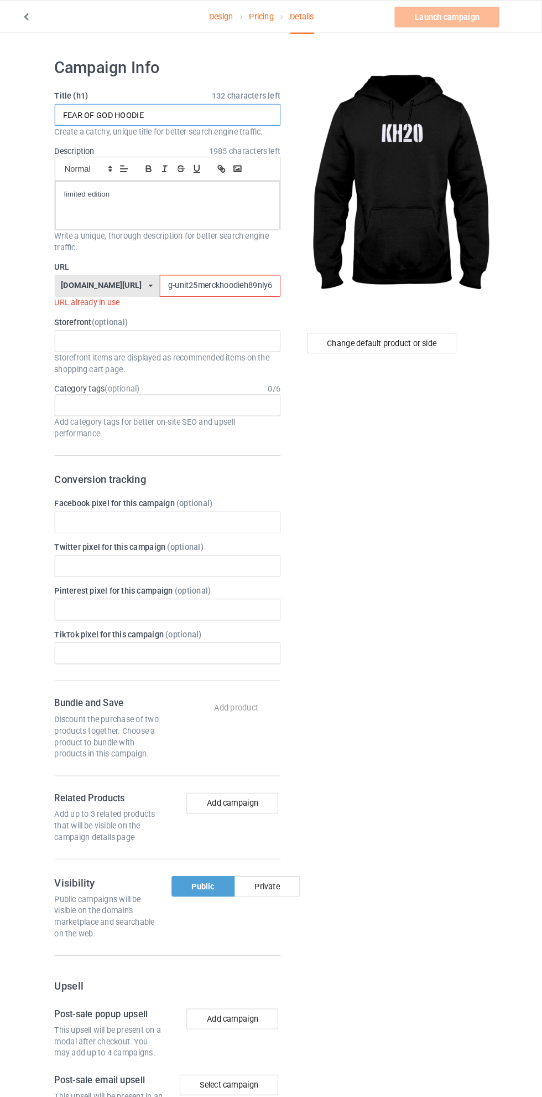
type input "FEAR OF GOD HOODIE"
click at [420, 330] on div "Change default product or side" at bounding box center [387, 331] width 144 height 20
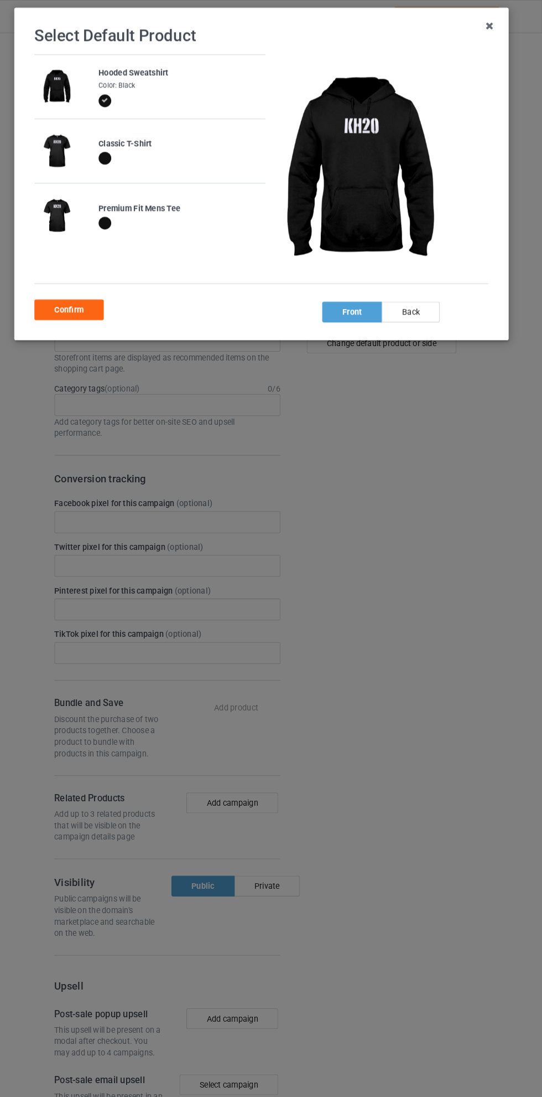
click at [434, 293] on div "back" at bounding box center [415, 301] width 56 height 20
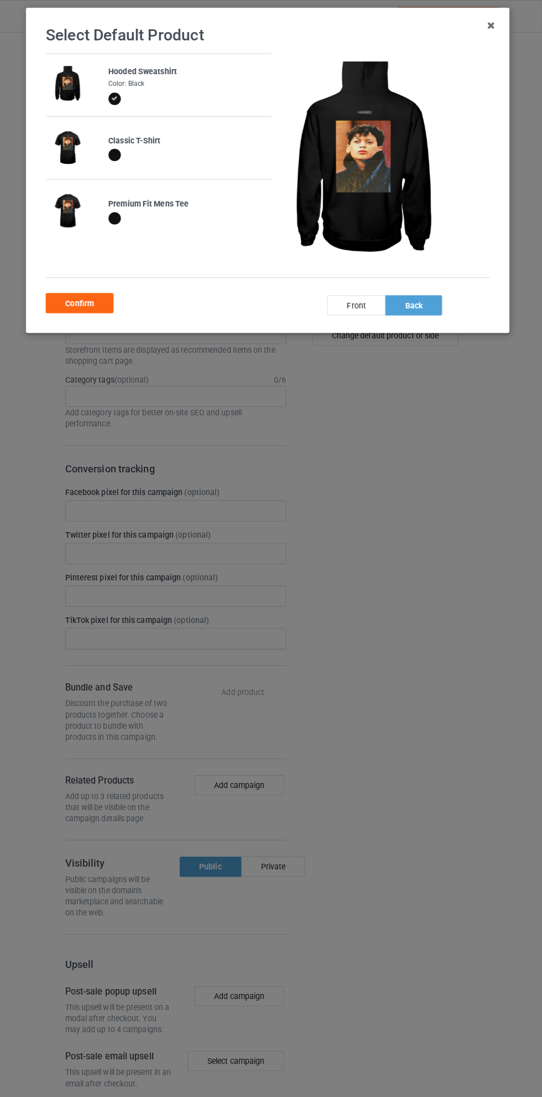
click at [95, 294] on div "Confirm" at bounding box center [85, 299] width 67 height 20
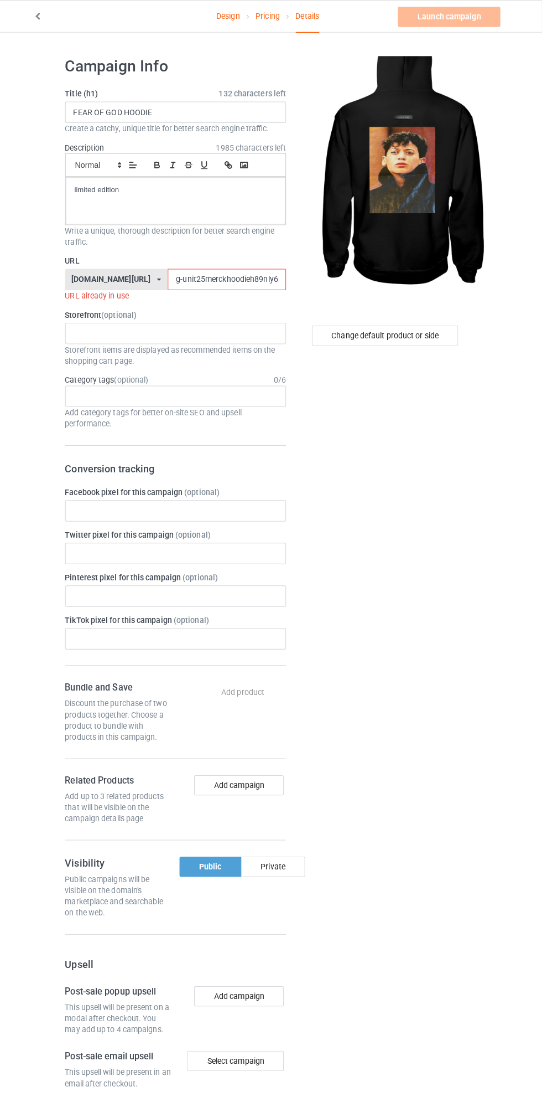
click at [178, 276] on input "g-unit25merckhoodieh89nly67" at bounding box center [231, 275] width 117 height 21
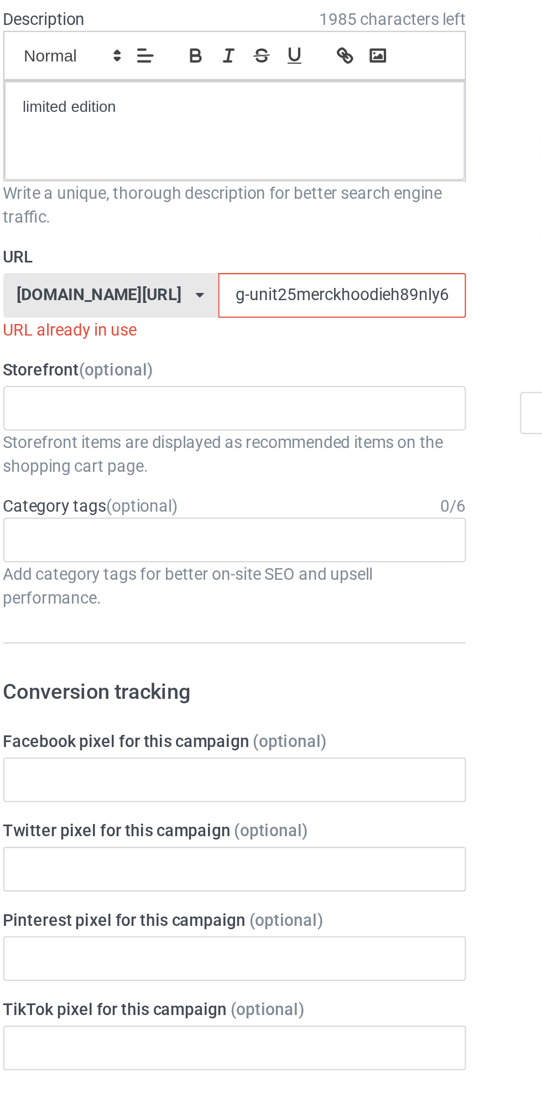
click at [175, 274] on input "g-unit25merckhoodieh89nly67" at bounding box center [231, 275] width 117 height 21
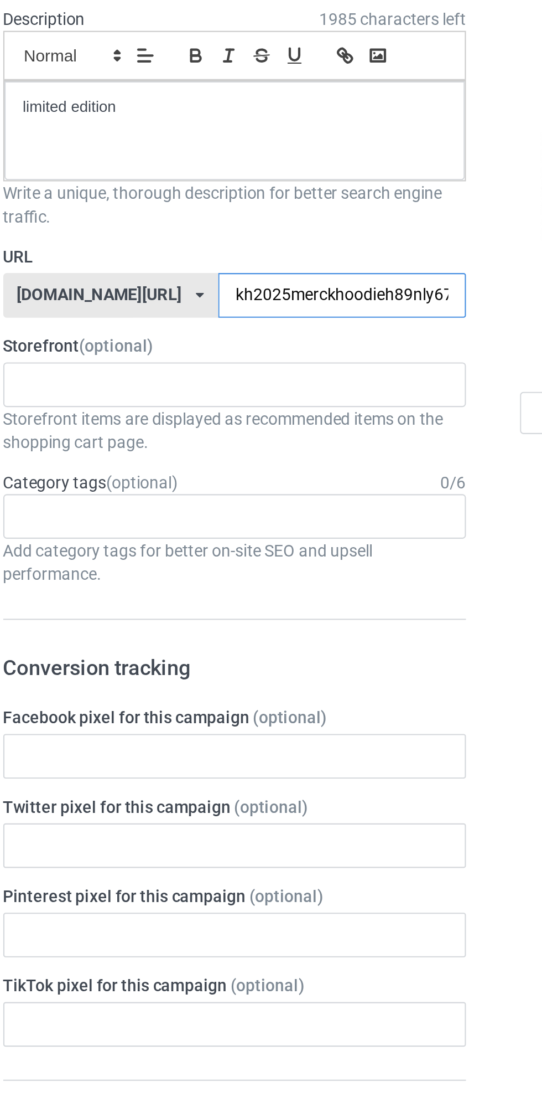
type input "kh20-25merckhoodieh89nly67"
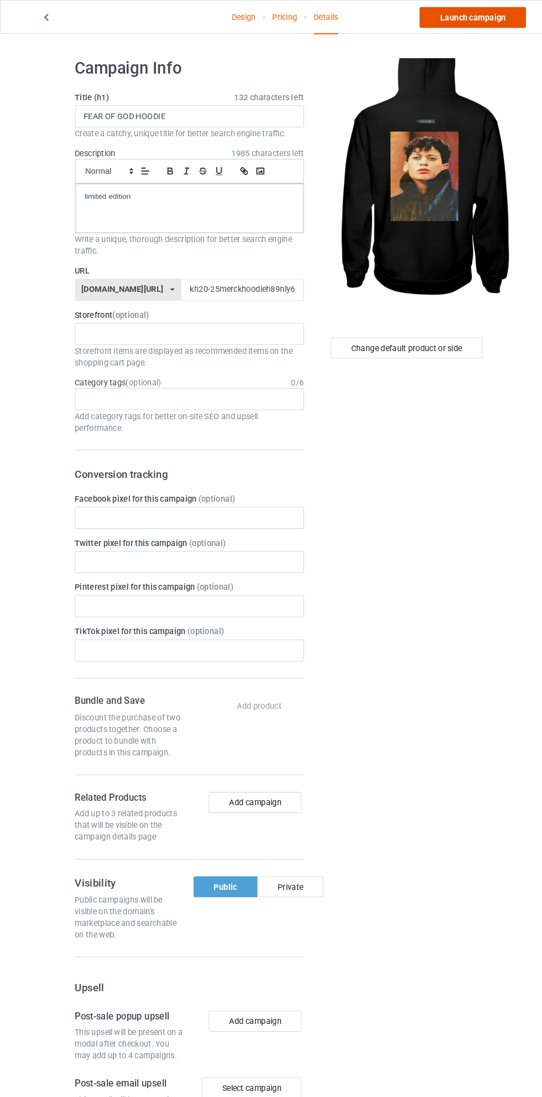
click at [461, 16] on link "Launch campaign" at bounding box center [450, 17] width 101 height 20
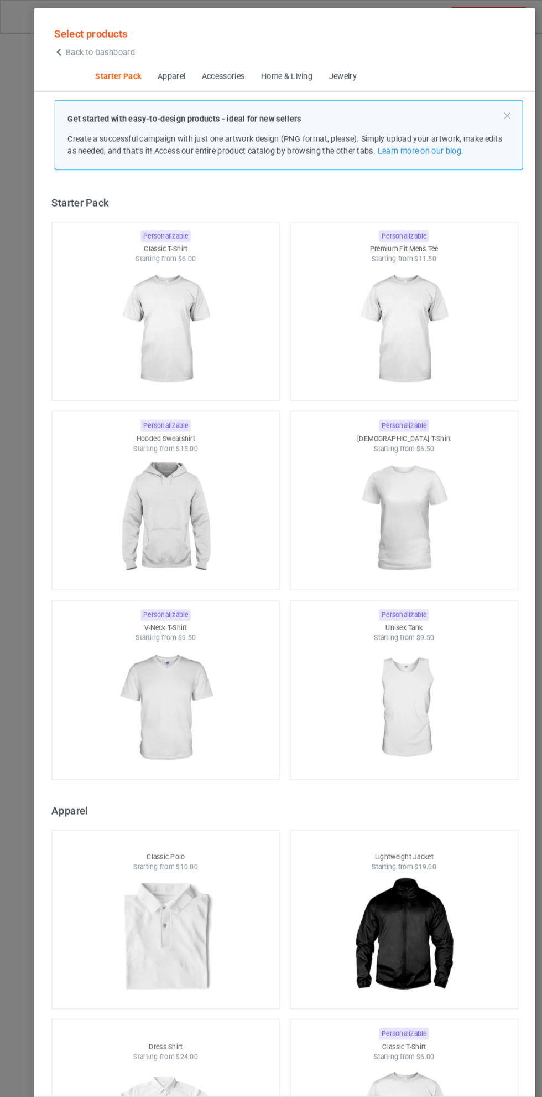
scroll to position [14, 0]
